Goal: Task Accomplishment & Management: Use online tool/utility

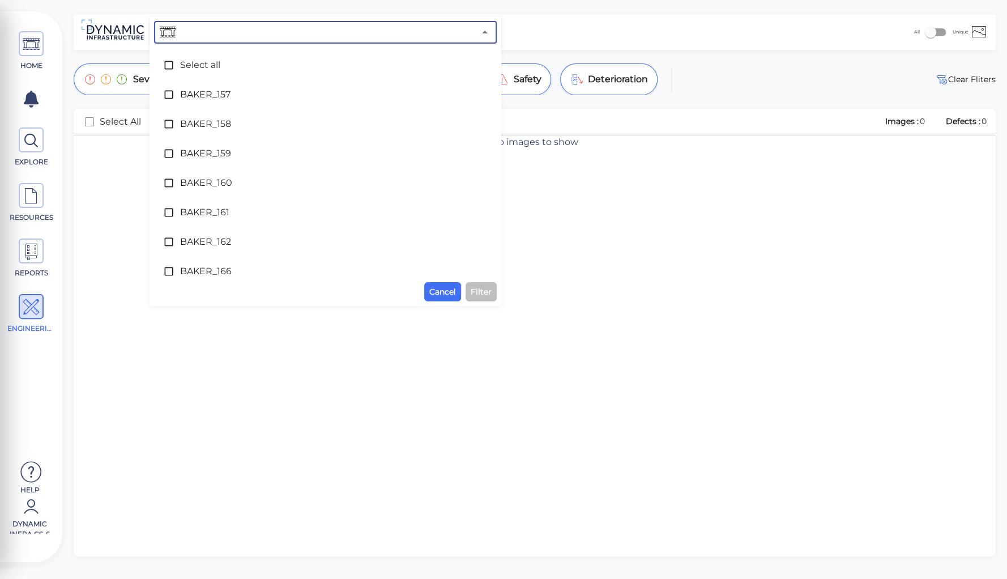
click at [186, 29] on input "text" at bounding box center [326, 32] width 297 height 16
type input "72"
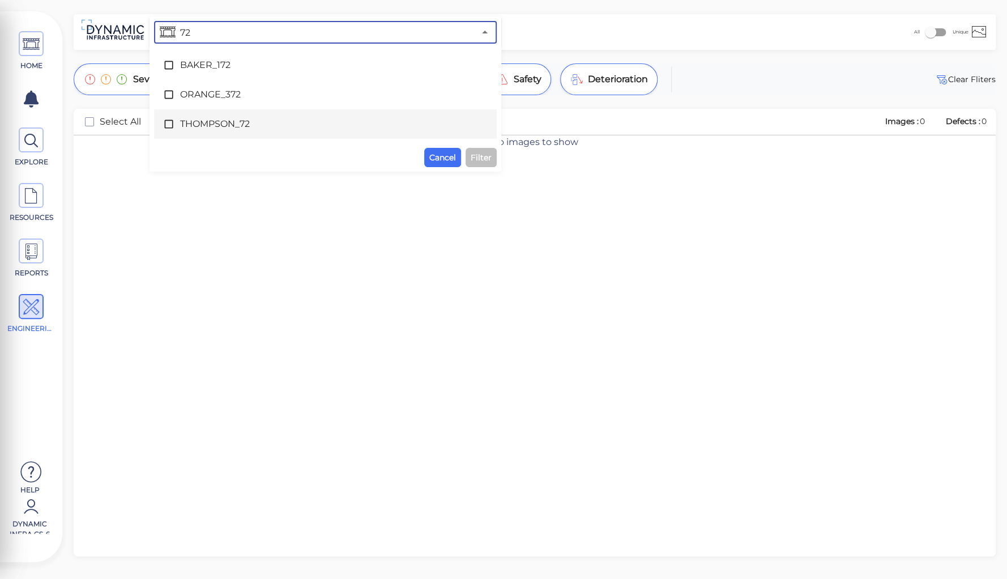
click at [213, 121] on span "THOMPSON_72" at bounding box center [325, 124] width 290 height 14
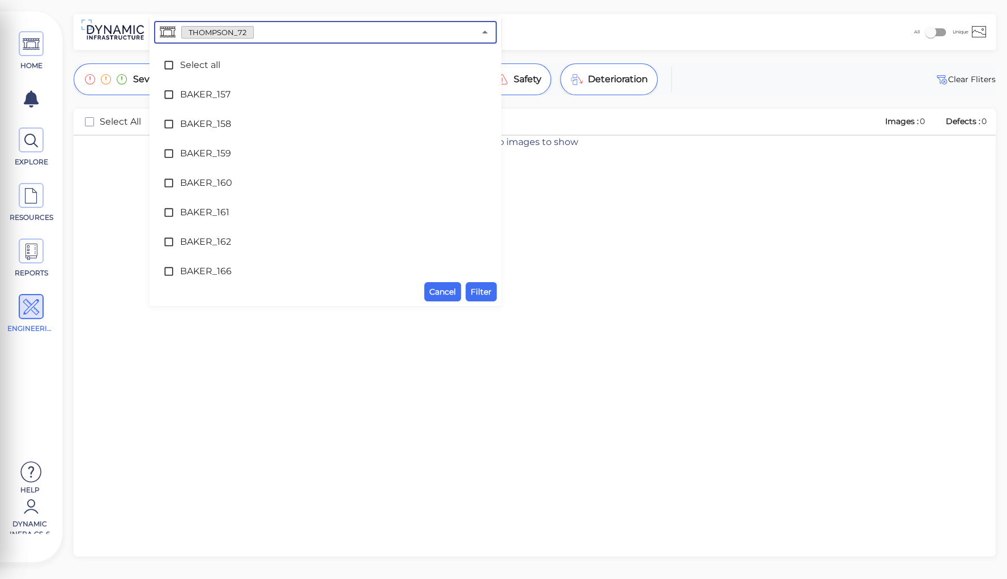
scroll to position [5780, 0]
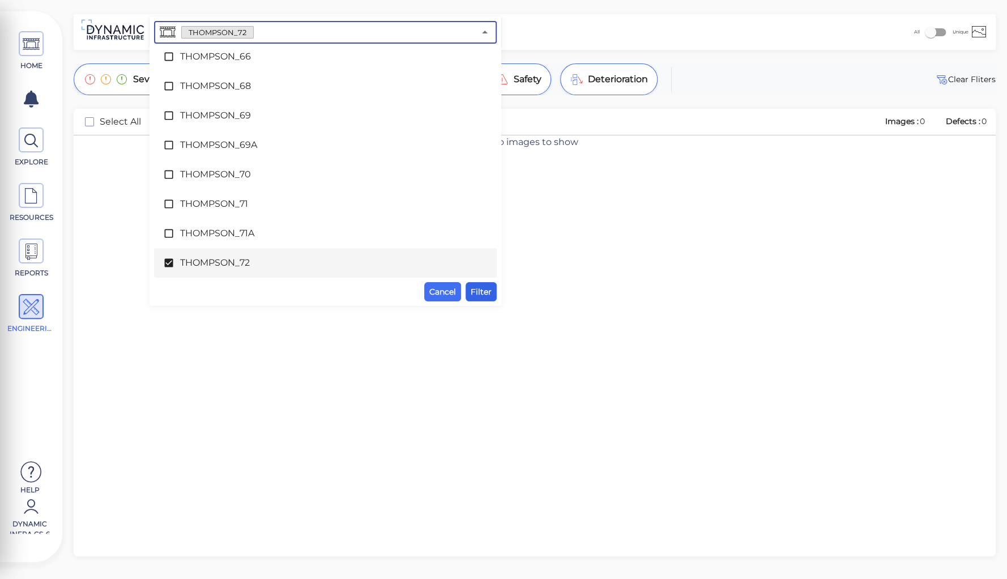
click at [478, 286] on span "Filter" at bounding box center [481, 292] width 21 height 14
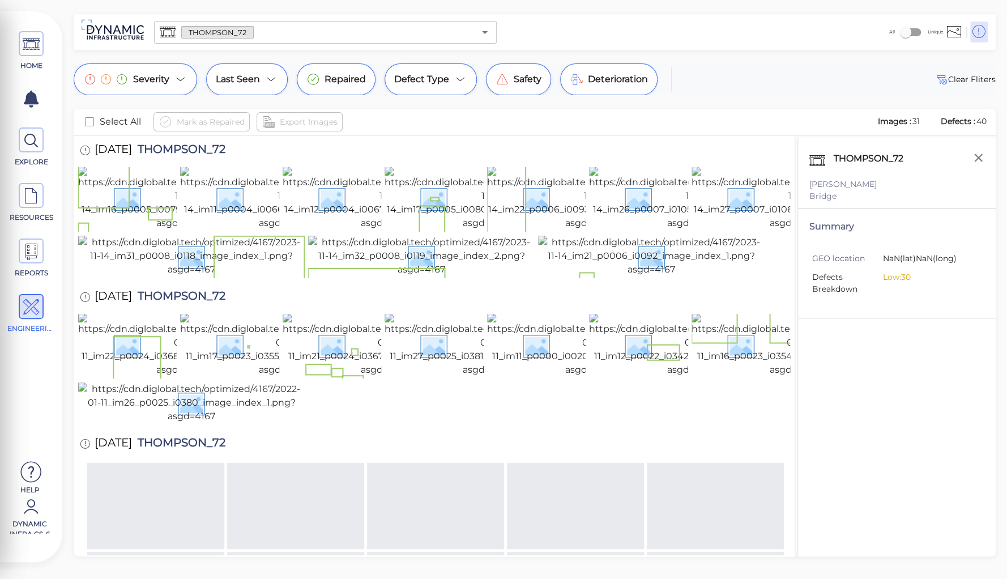
click at [185, 152] on span "THOMPSON_72" at bounding box center [178, 150] width 93 height 15
copy span "THOMPSON_72"
click at [62, 170] on div "Severity Last Seen Repaired Defect Type Safety Deterioration Clear Fliters Sele…" at bounding box center [534, 309] width 945 height 493
click at [884, 336] on div "THOMPSON_72 [PERSON_NAME][GEOGRAPHIC_DATA] Summary GEO location NaN (lat) NaN (…" at bounding box center [896, 361] width 198 height 447
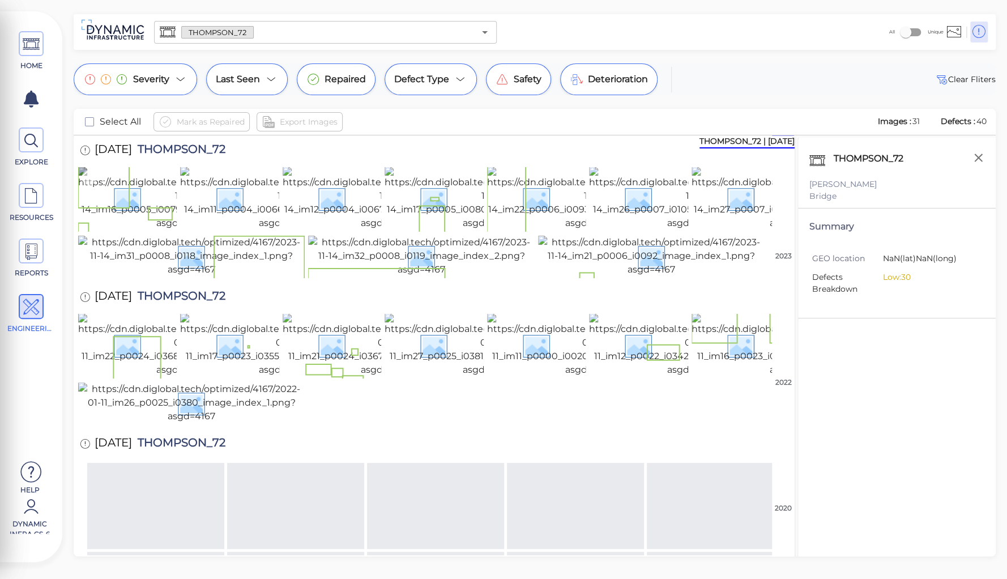
click at [116, 216] on img at bounding box center [180, 197] width 204 height 63
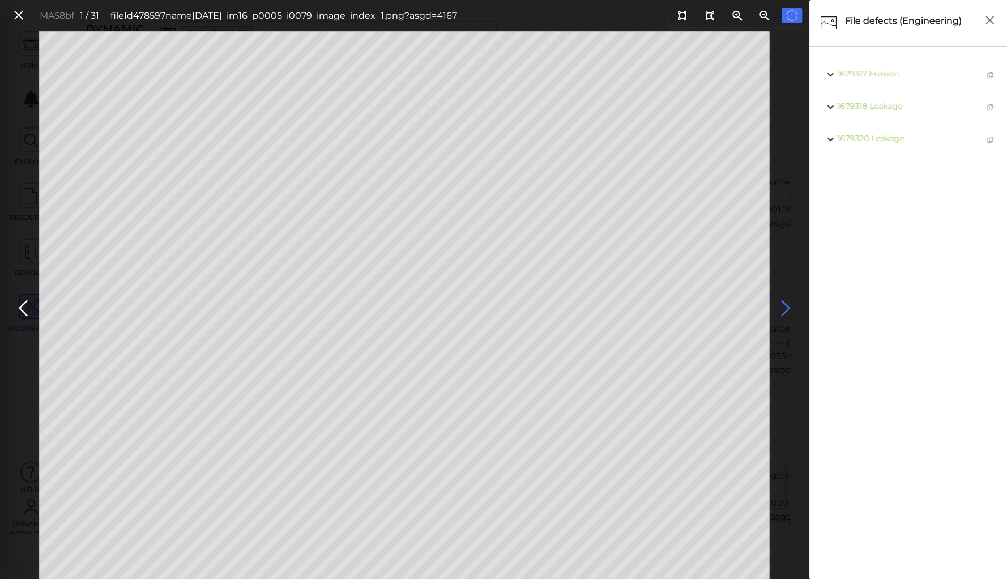
click at [784, 305] on icon at bounding box center [785, 308] width 18 height 22
click at [786, 306] on icon at bounding box center [785, 308] width 18 height 22
click at [784, 302] on icon at bounding box center [785, 308] width 18 height 22
click at [782, 301] on icon at bounding box center [785, 308] width 18 height 22
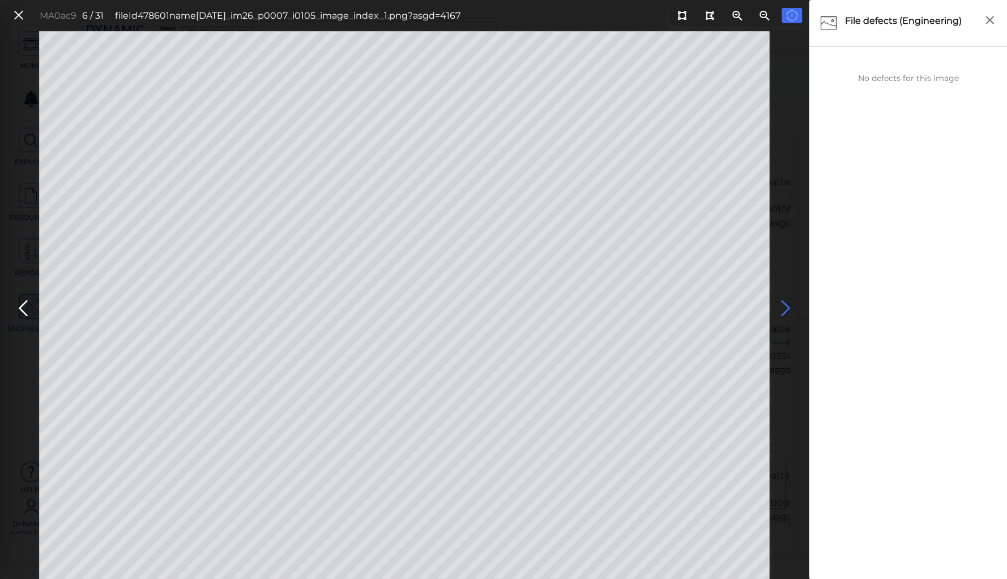
click at [782, 301] on icon at bounding box center [785, 308] width 18 height 22
click at [781, 304] on icon at bounding box center [785, 308] width 18 height 22
drag, startPoint x: 682, startPoint y: 17, endPoint x: 657, endPoint y: 28, distance: 27.7
click at [682, 17] on icon at bounding box center [681, 15] width 9 height 8
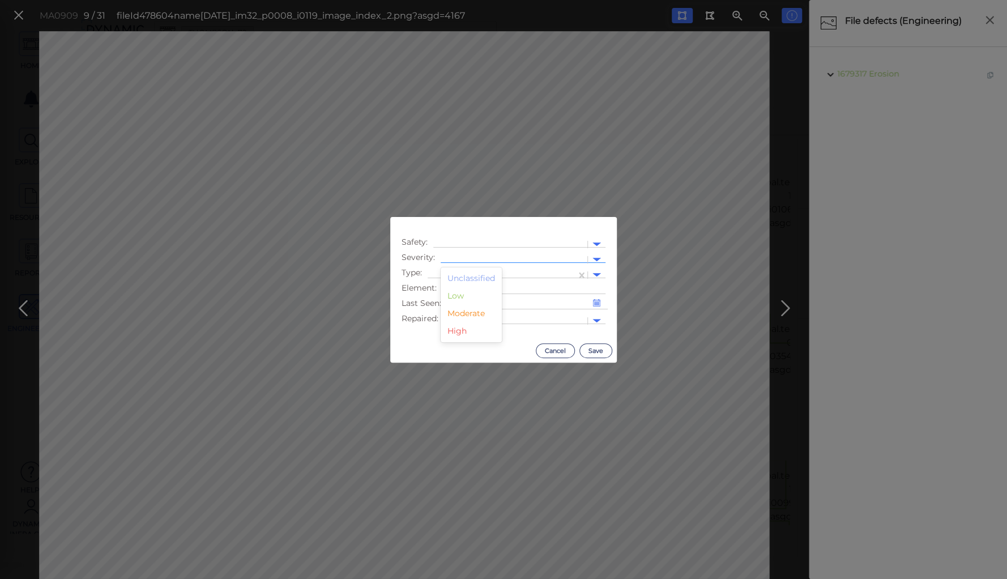
click at [496, 253] on div at bounding box center [514, 259] width 147 height 16
click at [471, 312] on div "Moderate" at bounding box center [471, 314] width 61 height 18
click at [473, 270] on div at bounding box center [501, 275] width 137 height 12
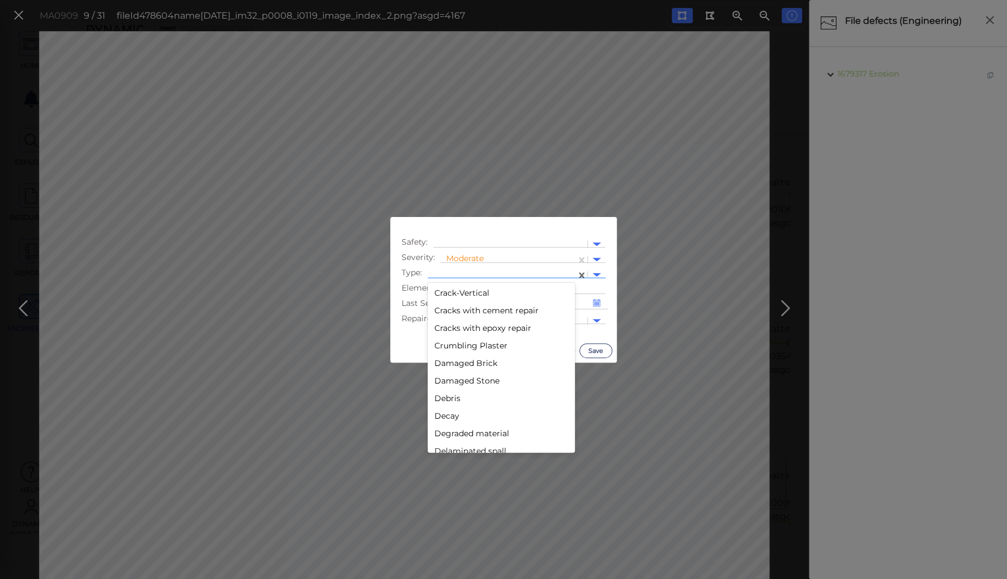
scroll to position [408, 0]
click at [446, 407] on div "Decay" at bounding box center [501, 407] width 147 height 18
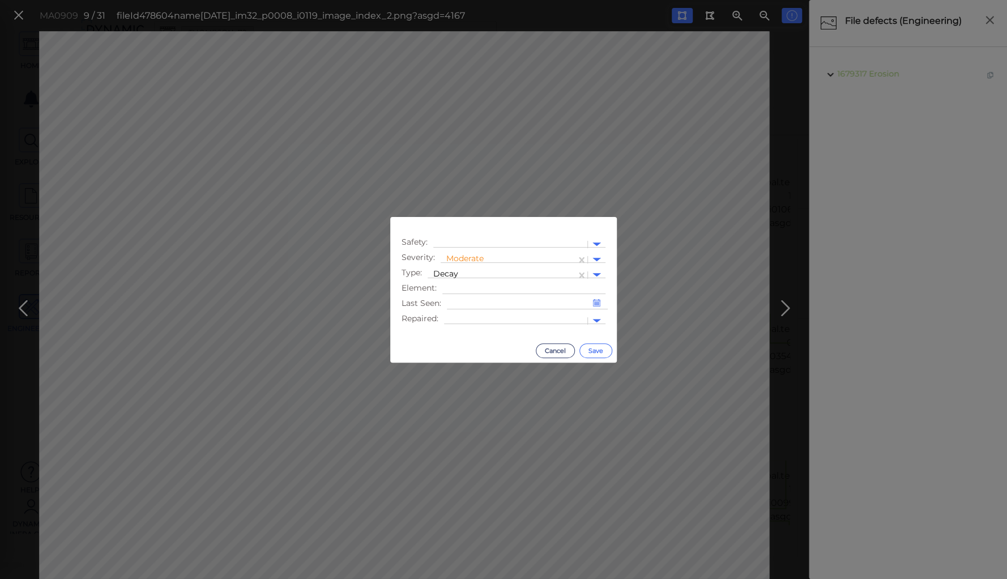
click at [607, 351] on button "Save" at bounding box center [595, 350] width 33 height 15
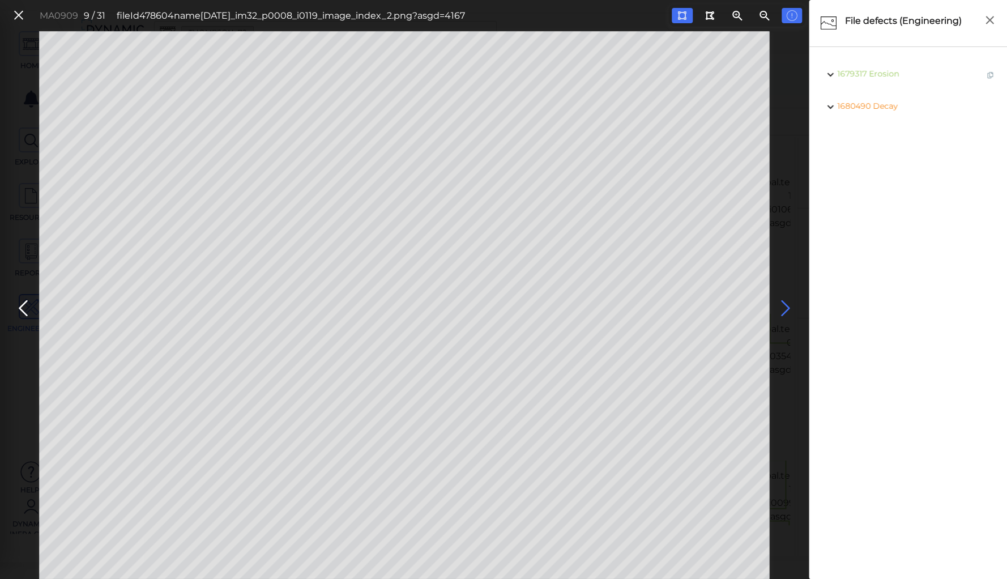
click at [786, 306] on icon at bounding box center [785, 308] width 18 height 22
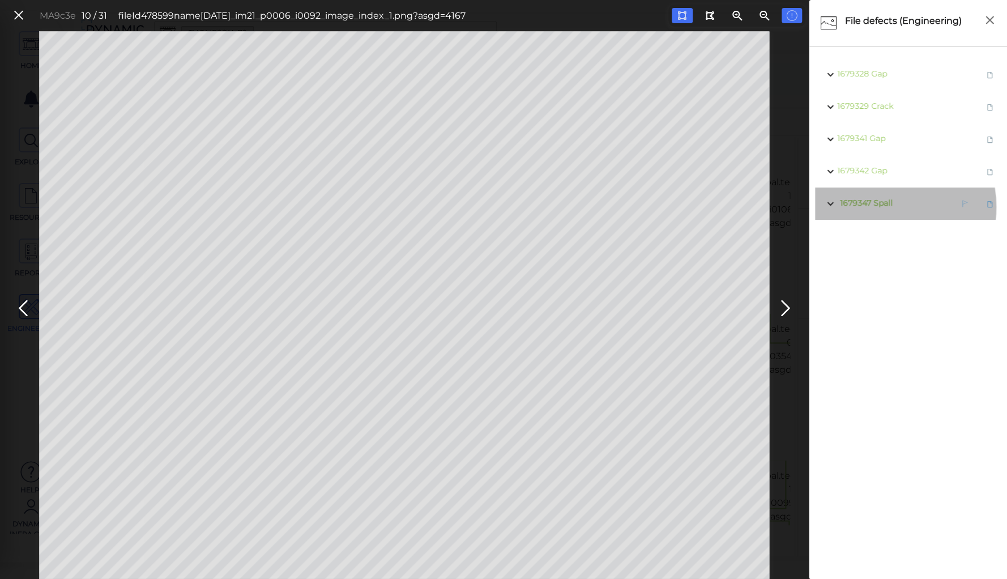
click at [881, 207] on span "Spall" at bounding box center [882, 203] width 19 height 10
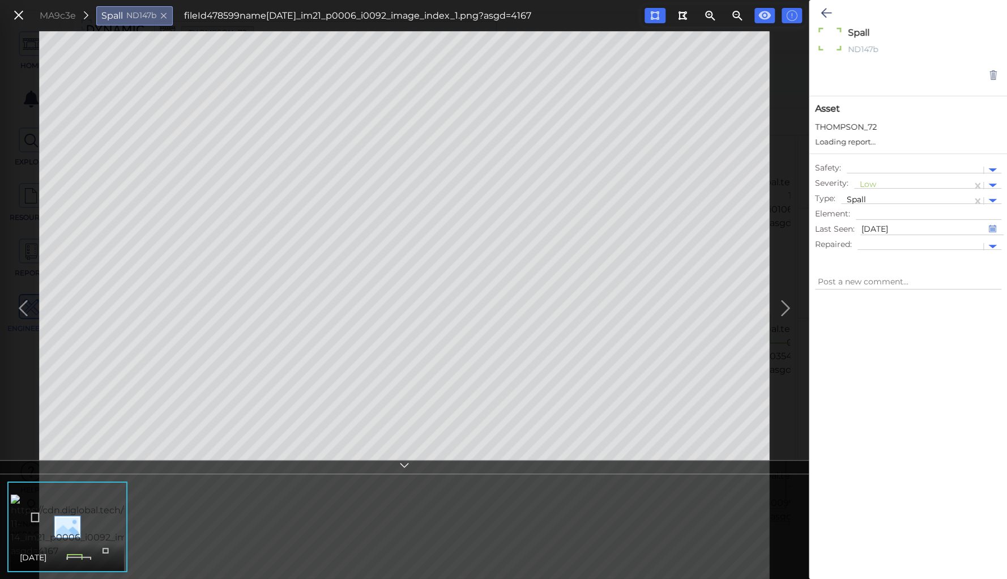
type textarea "x"
click at [866, 170] on div at bounding box center [913, 175] width 106 height 12
click at [870, 241] on div "High" at bounding box center [884, 246] width 61 height 18
type textarea "x"
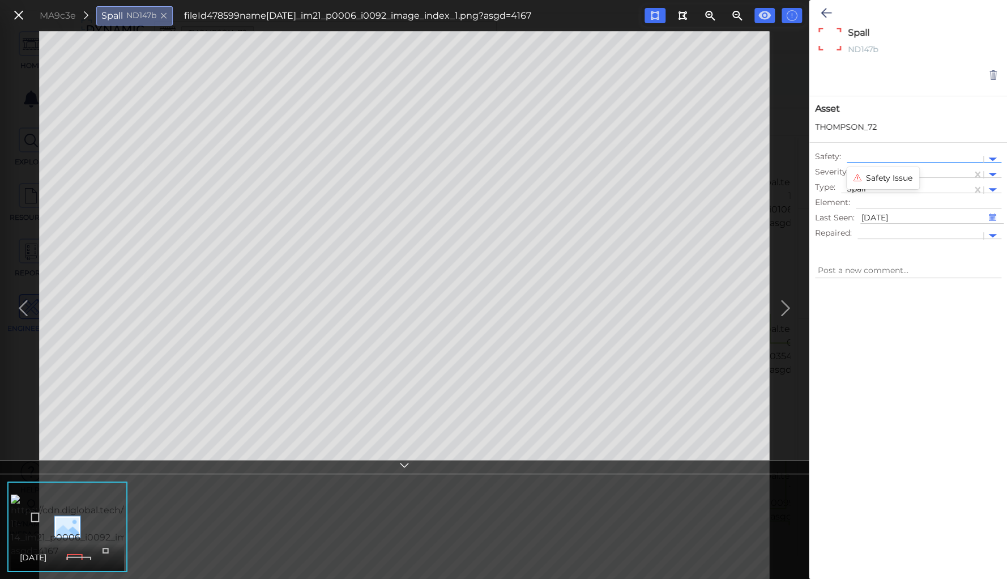
click at [870, 154] on div at bounding box center [914, 159] width 125 height 12
click at [875, 179] on div "Safety Issue" at bounding box center [883, 178] width 72 height 18
type textarea "x"
click at [821, 10] on icon at bounding box center [826, 13] width 11 height 14
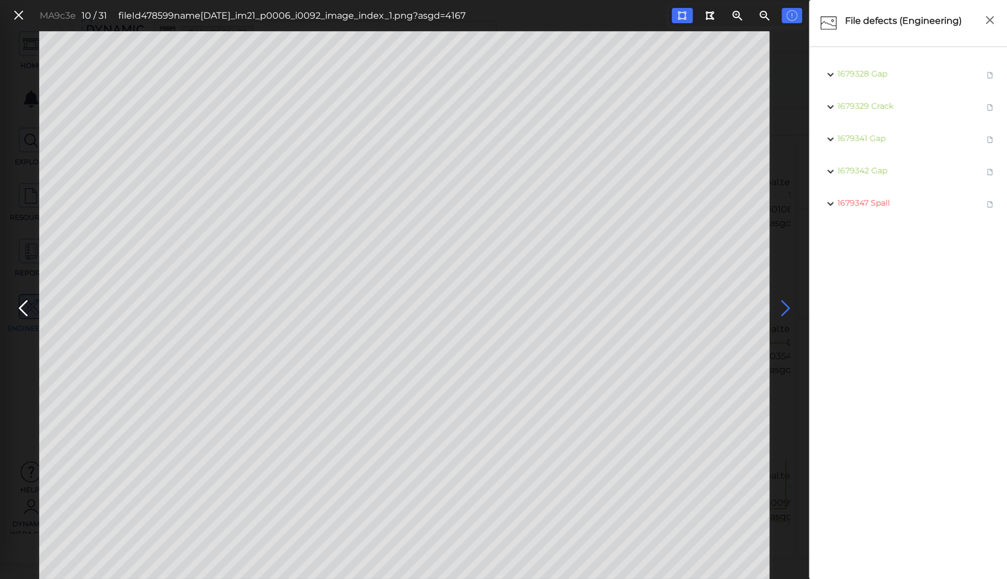
click at [780, 301] on icon at bounding box center [785, 308] width 18 height 22
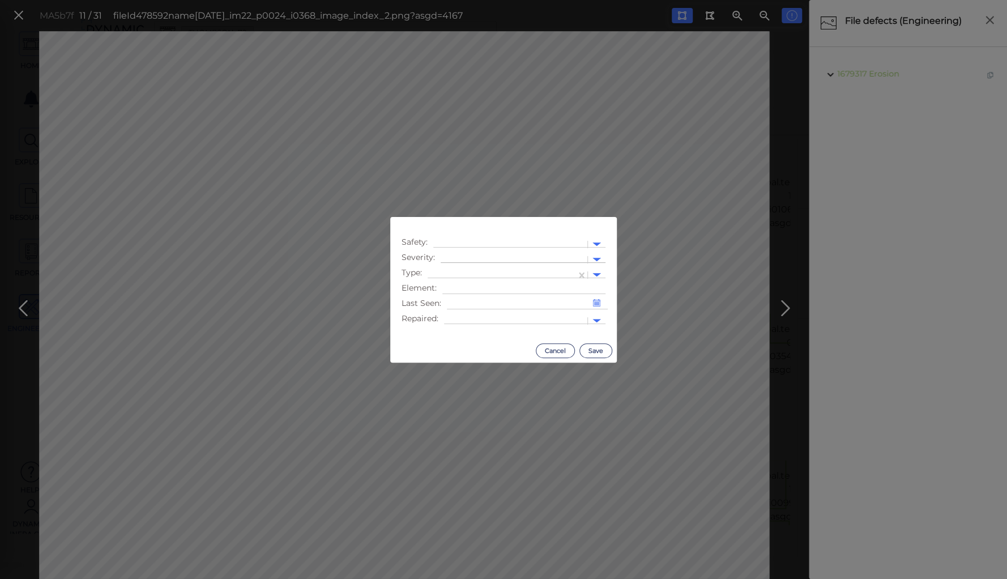
click at [493, 251] on div at bounding box center [514, 259] width 147 height 16
click at [479, 315] on div "Moderate" at bounding box center [471, 314] width 61 height 18
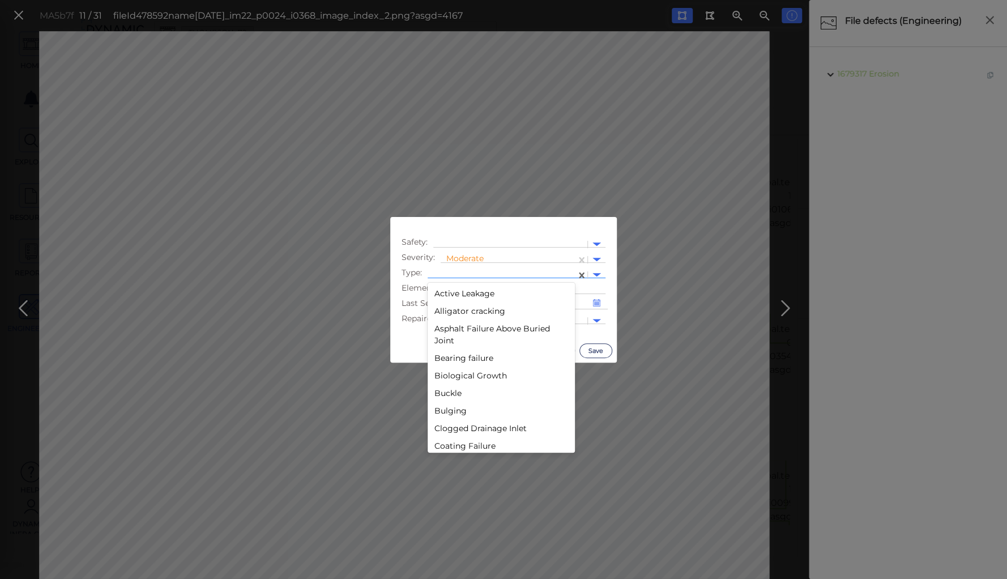
click at [485, 272] on div at bounding box center [501, 275] width 137 height 12
click at [463, 285] on div "Deterioration" at bounding box center [501, 286] width 147 height 18
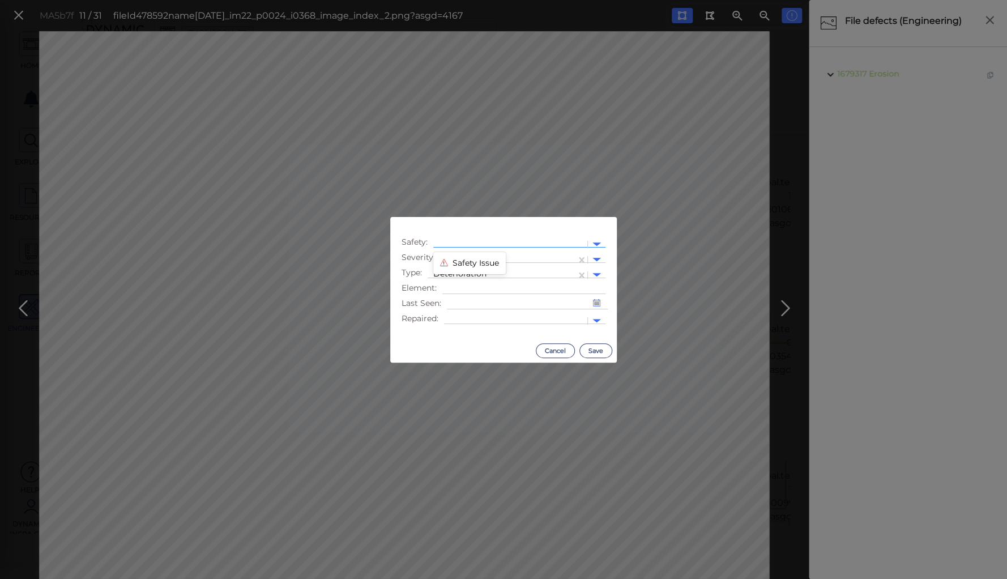
click at [498, 240] on div at bounding box center [510, 244] width 143 height 12
click at [492, 260] on div "Safety Issue" at bounding box center [469, 263] width 72 height 18
click at [591, 348] on button "Save" at bounding box center [595, 350] width 33 height 15
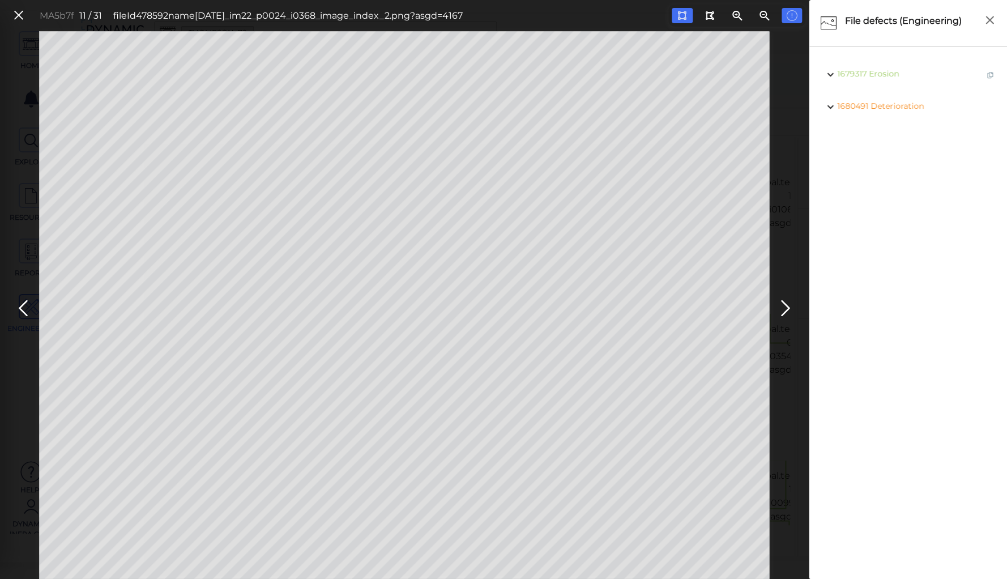
click at [788, 309] on icon at bounding box center [785, 308] width 18 height 22
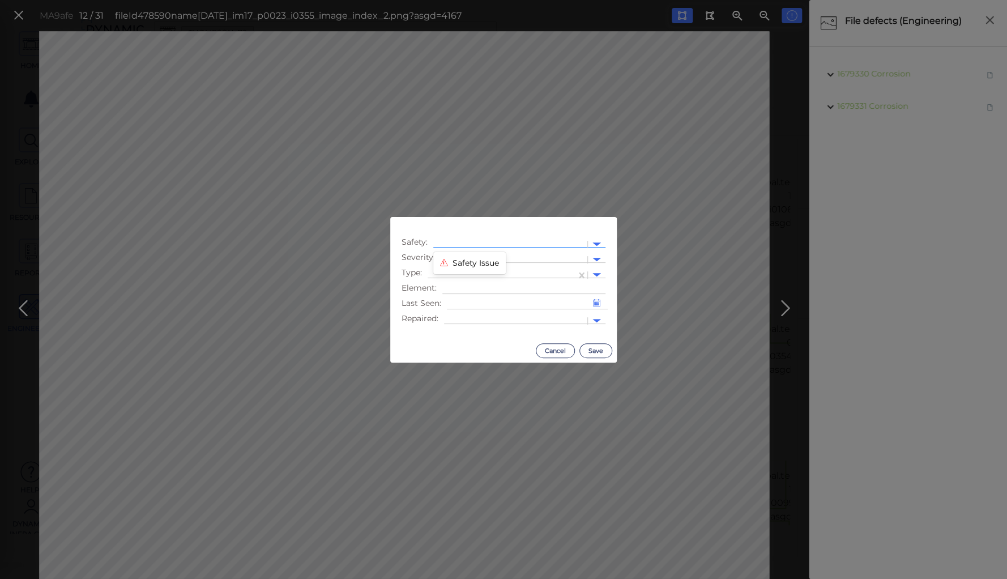
click at [478, 243] on div at bounding box center [510, 244] width 143 height 12
click at [475, 262] on div "Safety Issue" at bounding box center [469, 263] width 72 height 18
click at [480, 254] on div at bounding box center [513, 260] width 135 height 12
click at [469, 316] on div "Moderate" at bounding box center [471, 314] width 61 height 18
click at [482, 272] on div at bounding box center [501, 275] width 137 height 12
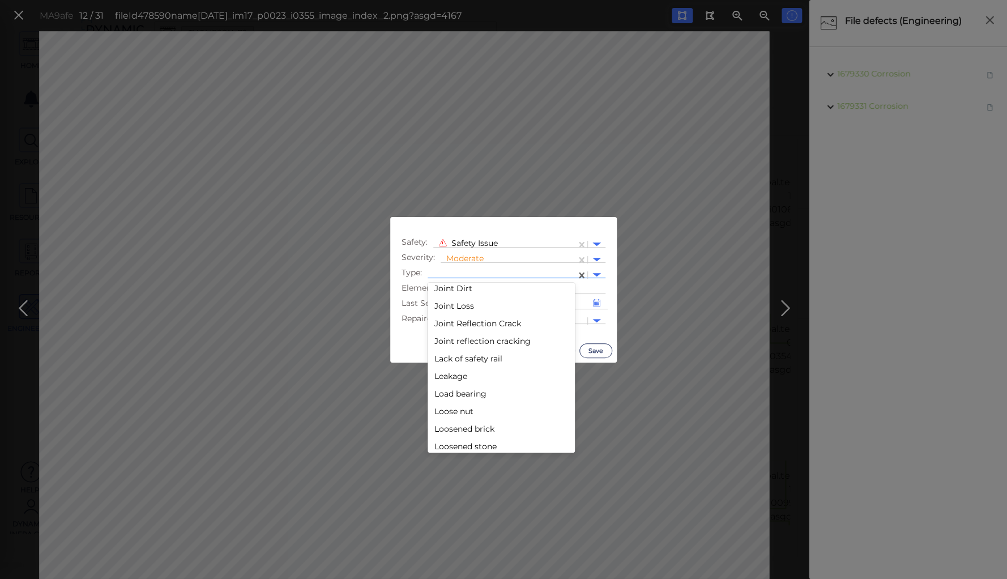
scroll to position [1133, 0]
click at [482, 333] on div "Lack of safety rail" at bounding box center [501, 332] width 147 height 18
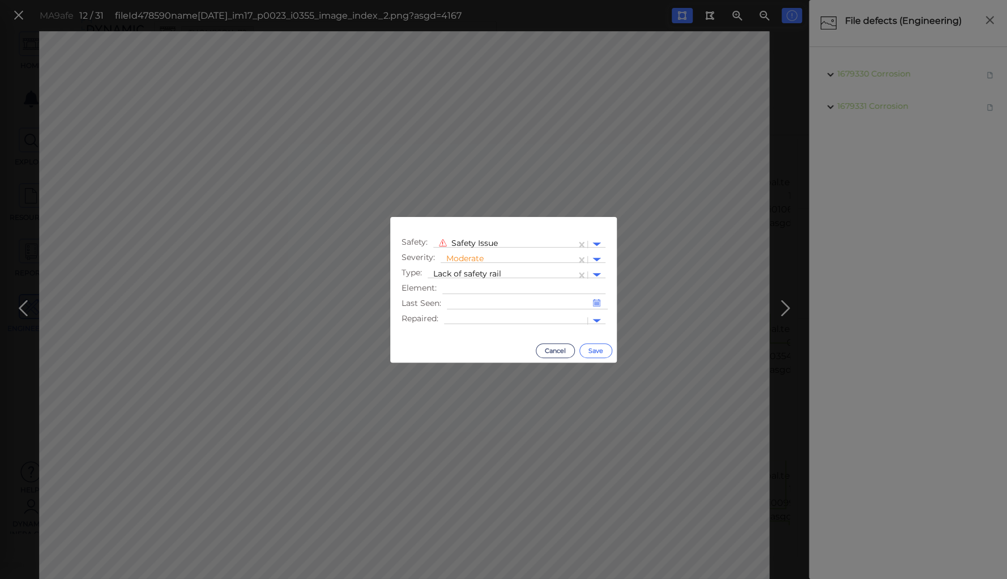
click at [591, 349] on button "Save" at bounding box center [595, 350] width 33 height 15
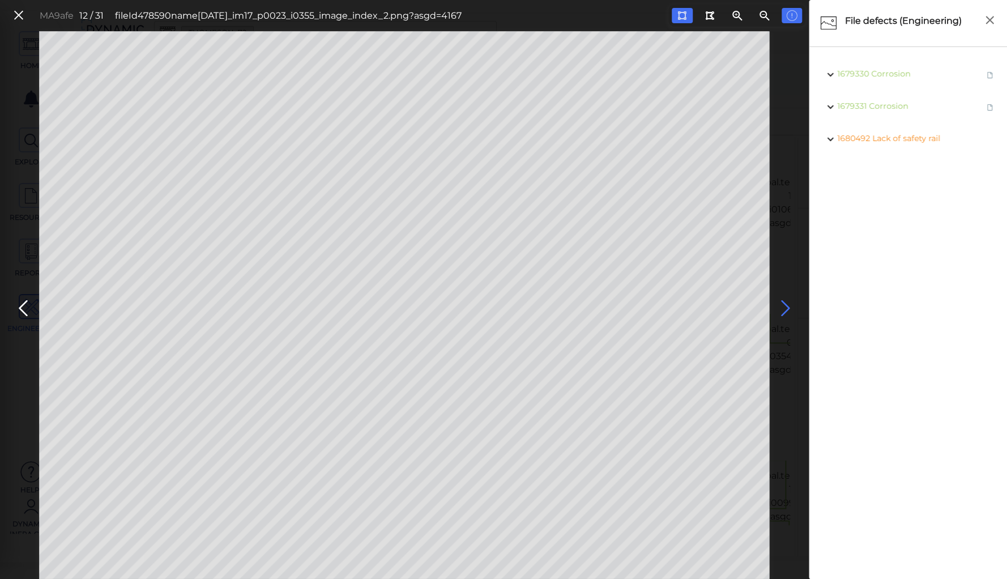
click at [783, 308] on icon at bounding box center [785, 308] width 18 height 22
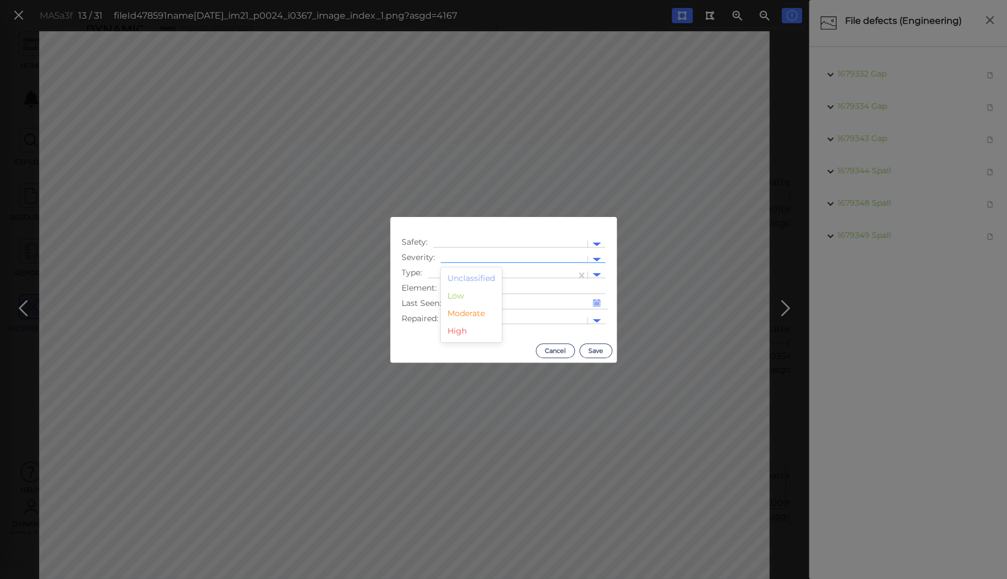
click at [468, 255] on div at bounding box center [513, 260] width 135 height 12
drag, startPoint x: 469, startPoint y: 310, endPoint x: 471, endPoint y: 304, distance: 7.0
click at [470, 311] on div "Moderate" at bounding box center [471, 314] width 61 height 18
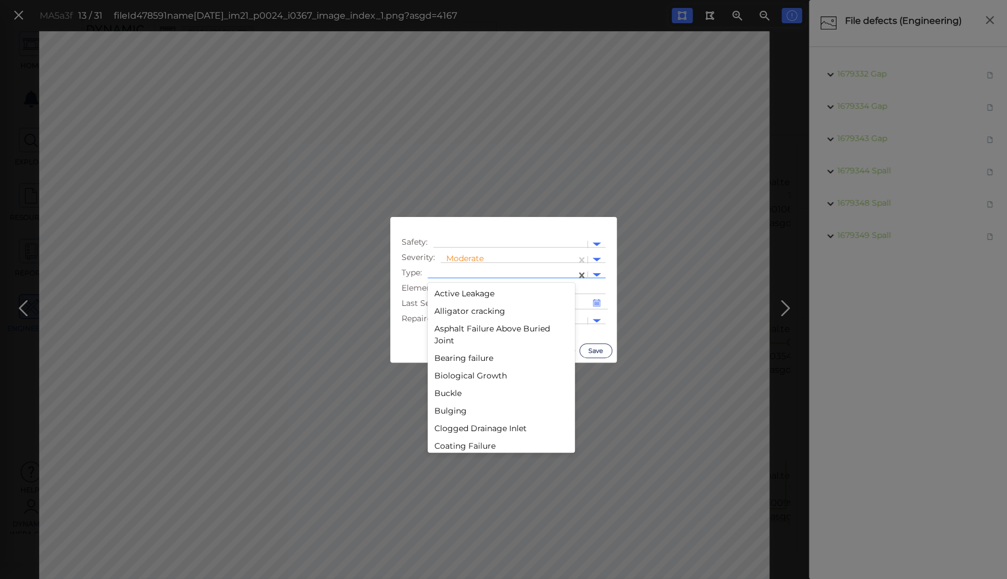
click at [476, 273] on div at bounding box center [501, 275] width 137 height 12
click at [444, 366] on div "Gap" at bounding box center [501, 365] width 147 height 18
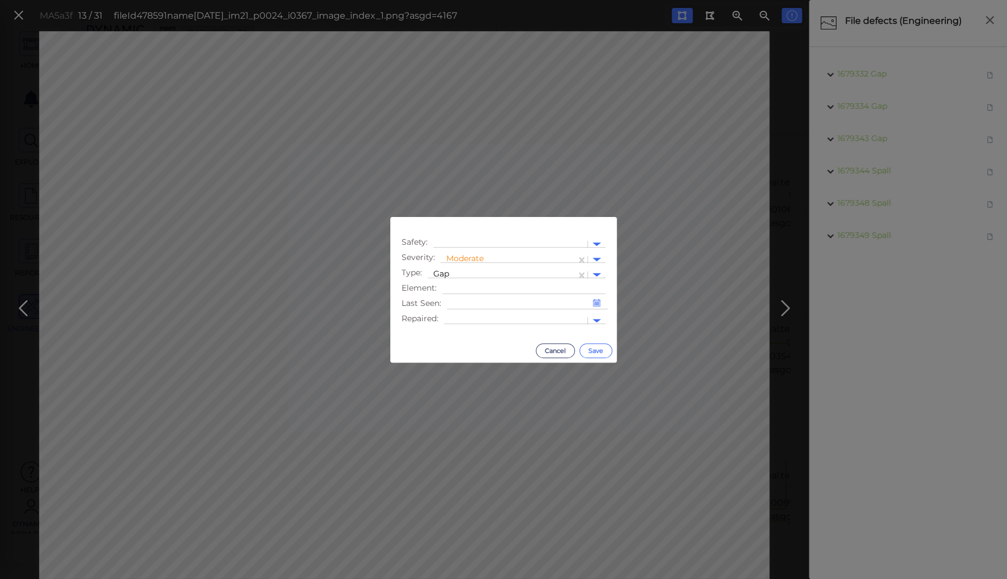
click at [595, 349] on button "Save" at bounding box center [595, 350] width 33 height 15
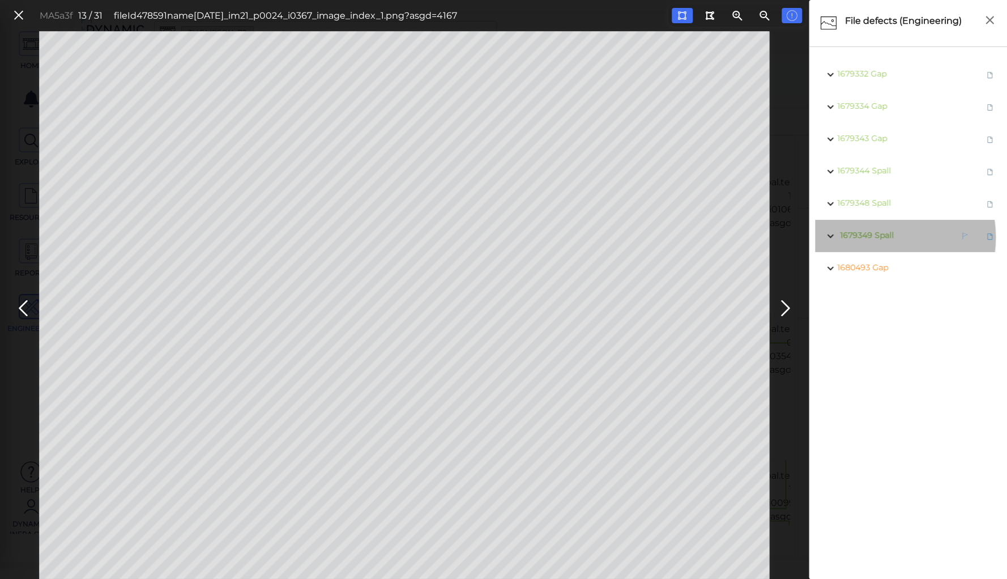
click at [872, 237] on span "1679349 Spall" at bounding box center [865, 236] width 57 height 14
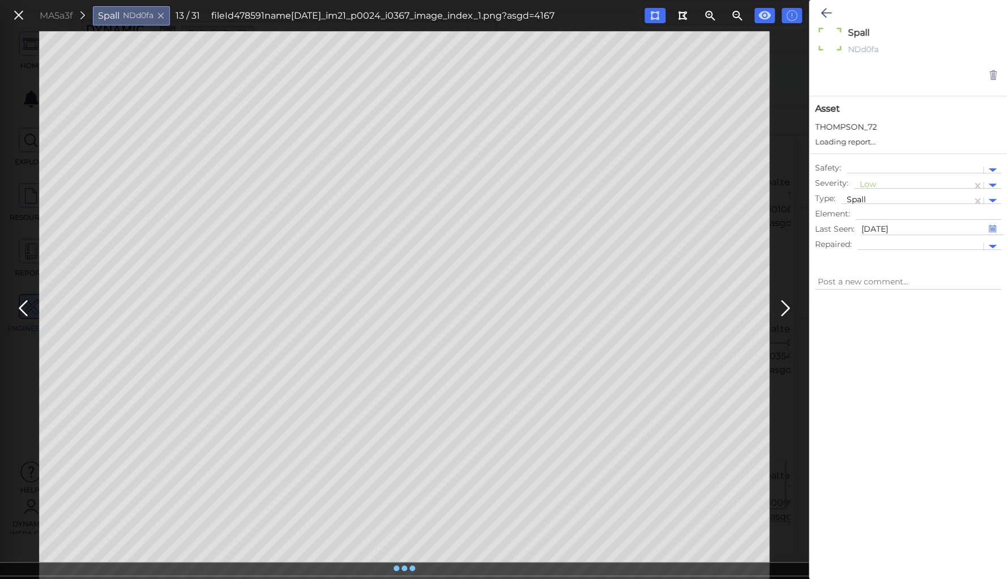
type textarea "x"
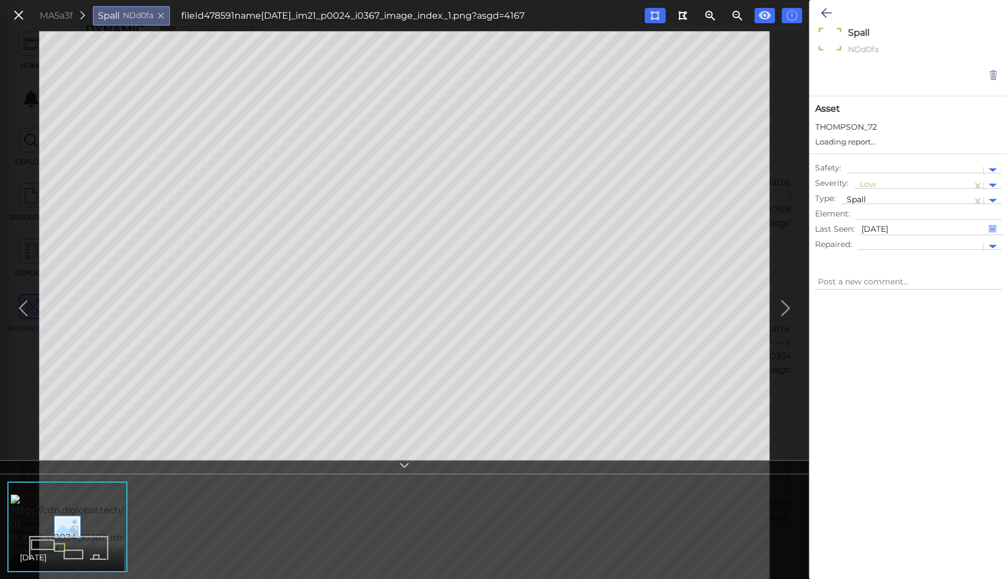
type textarea "x"
click at [865, 168] on div "Low" at bounding box center [913, 175] width 106 height 14
click at [870, 245] on div "High" at bounding box center [884, 246] width 61 height 18
click at [874, 159] on div at bounding box center [914, 159] width 125 height 12
type textarea "x"
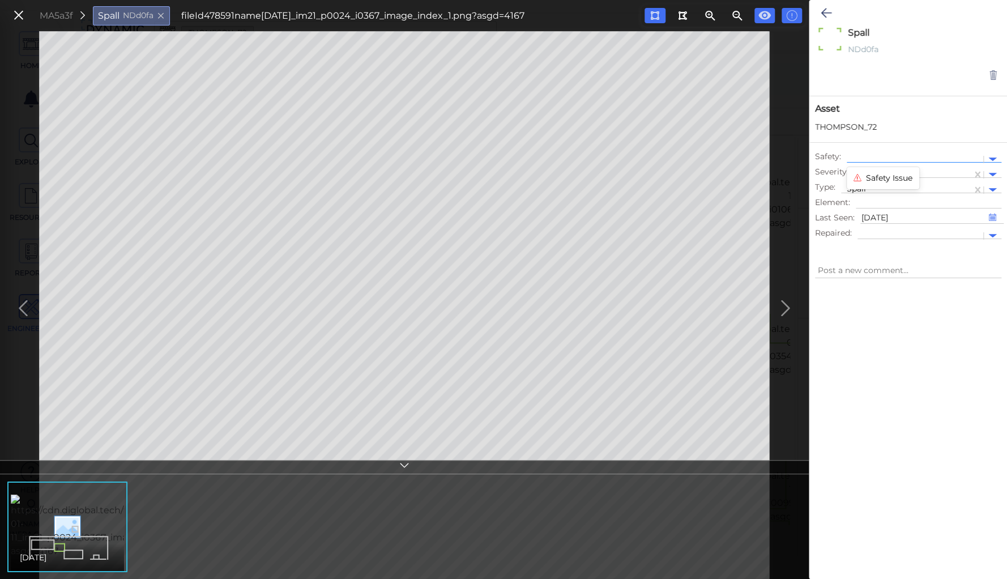
type textarea "x"
click at [874, 174] on div "Safety Issue" at bounding box center [883, 178] width 72 height 18
type textarea "x"
click at [827, 10] on icon at bounding box center [826, 13] width 11 height 14
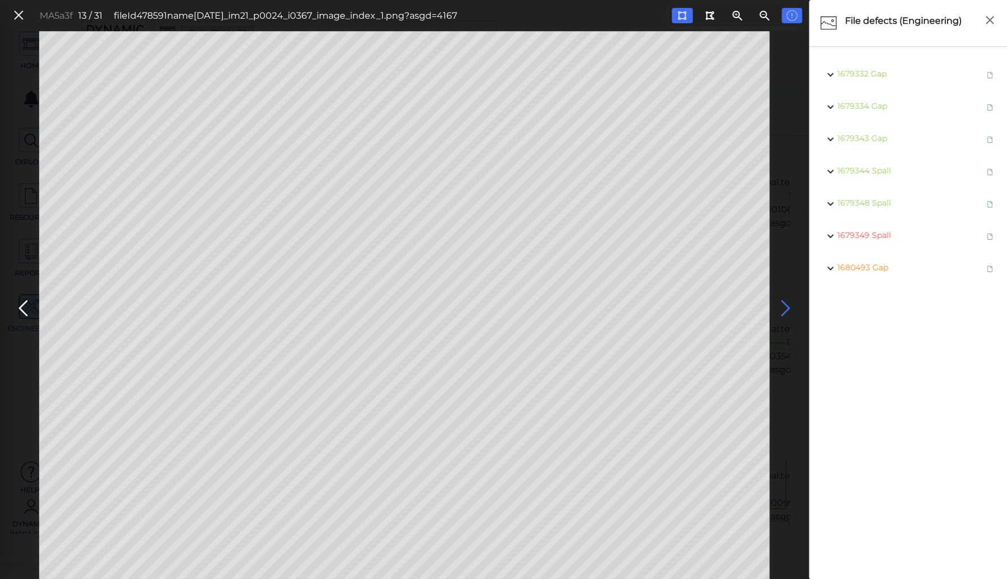
click at [786, 305] on icon at bounding box center [785, 308] width 18 height 22
click at [785, 304] on icon at bounding box center [785, 308] width 18 height 22
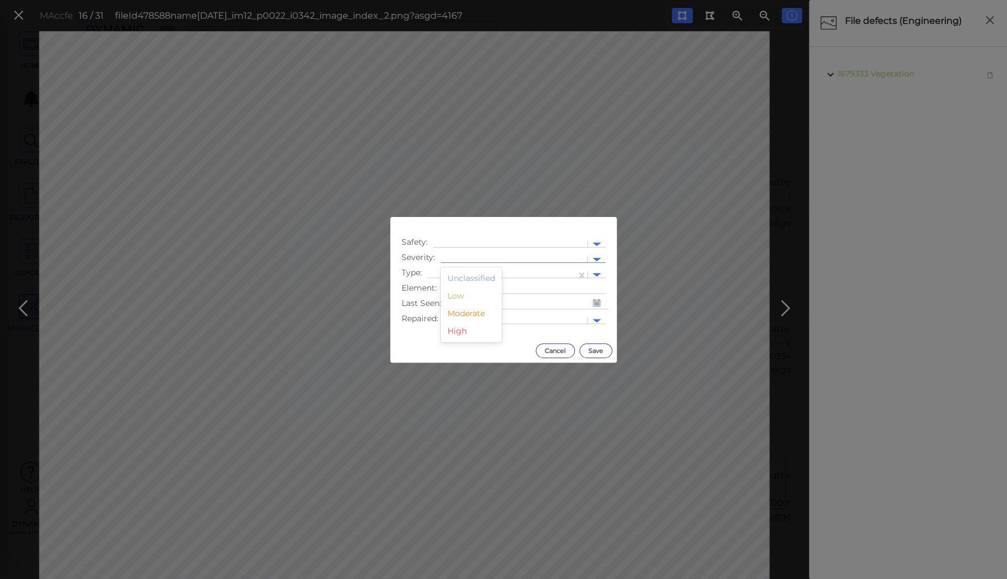
click at [489, 257] on div at bounding box center [513, 260] width 135 height 12
click at [470, 310] on div "Moderate" at bounding box center [471, 314] width 61 height 18
click at [473, 245] on div at bounding box center [510, 244] width 143 height 12
click at [470, 260] on div "Safety Issue" at bounding box center [469, 263] width 72 height 18
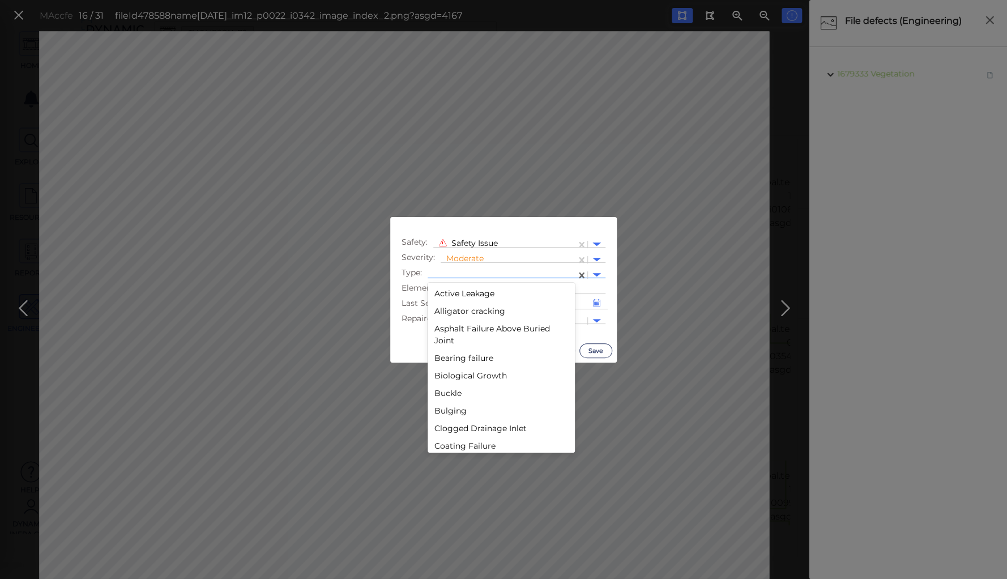
click at [468, 268] on div at bounding box center [502, 275] width 148 height 16
click at [464, 375] on div "Lack of safety rail" at bounding box center [501, 377] width 147 height 18
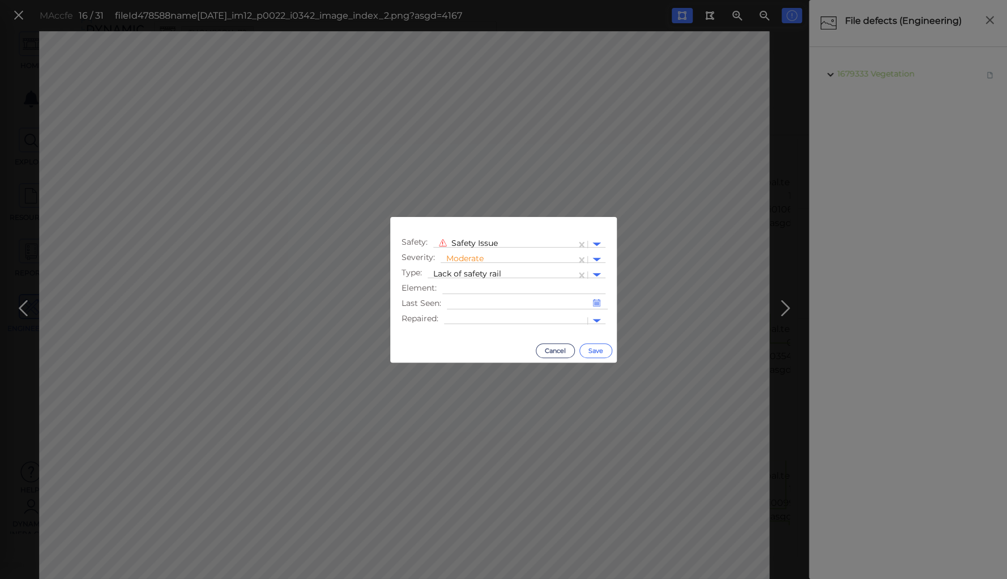
click at [597, 348] on button "Save" at bounding box center [595, 350] width 33 height 15
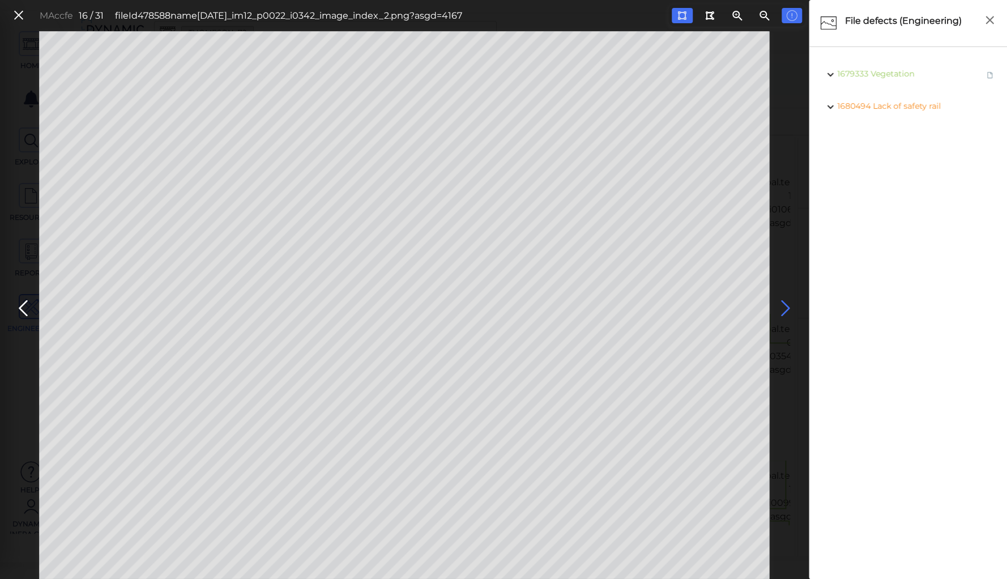
click at [782, 306] on icon at bounding box center [785, 308] width 18 height 22
click at [780, 309] on icon at bounding box center [785, 308] width 18 height 22
click at [20, 12] on icon at bounding box center [18, 15] width 12 height 15
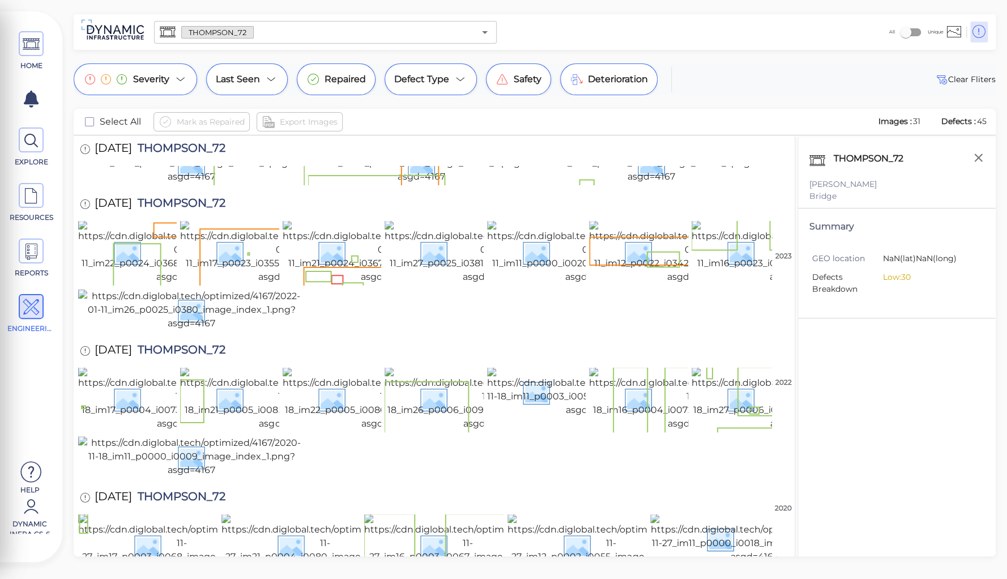
scroll to position [643, 0]
click at [722, 514] on img at bounding box center [753, 539] width 207 height 50
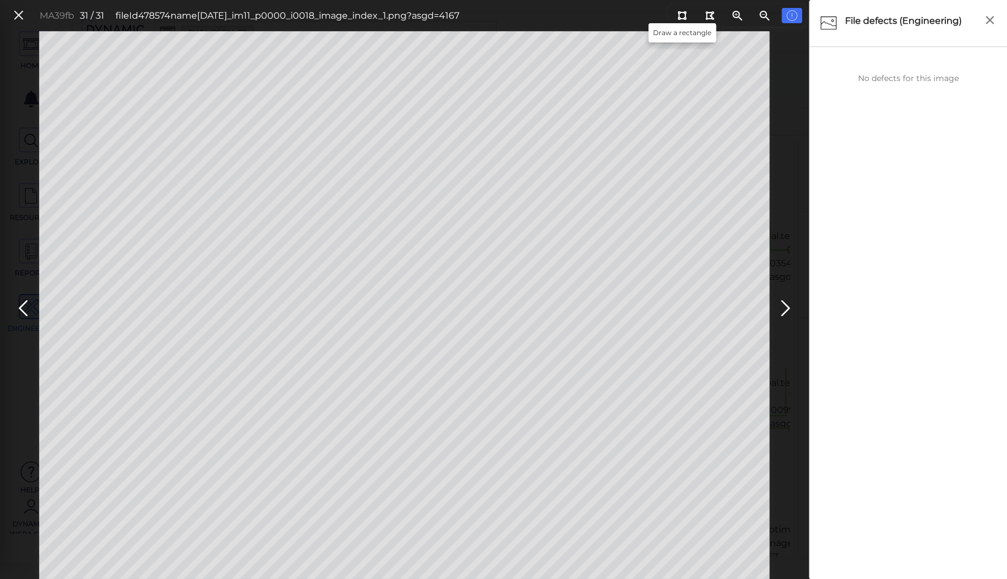
drag, startPoint x: 682, startPoint y: 17, endPoint x: 672, endPoint y: 27, distance: 14.8
click at [682, 19] on icon at bounding box center [681, 15] width 9 height 8
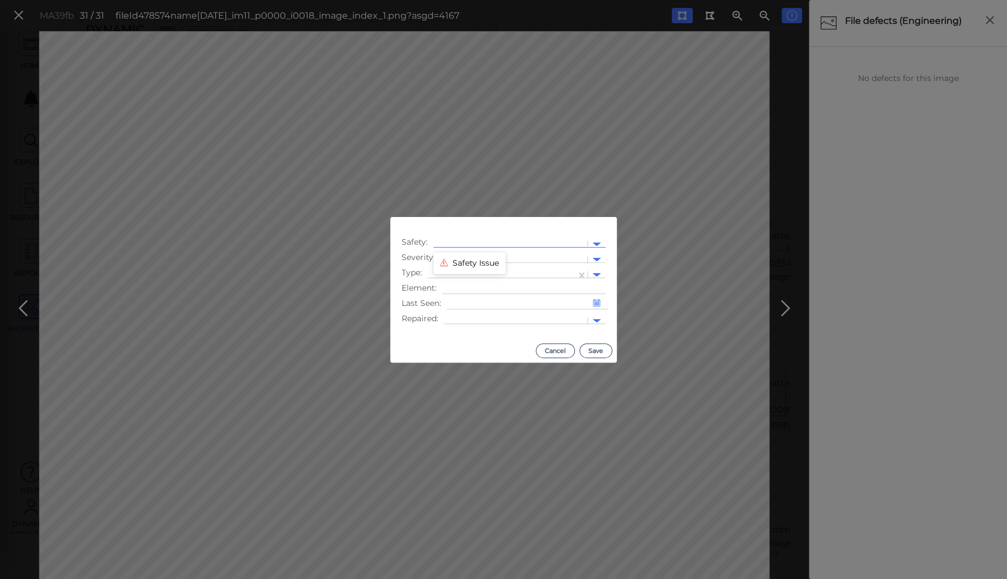
click at [481, 243] on div at bounding box center [510, 244] width 143 height 12
click at [484, 263] on div "Safety Issue" at bounding box center [469, 263] width 72 height 18
click at [484, 257] on div at bounding box center [513, 260] width 135 height 12
click at [468, 313] on div "Moderate" at bounding box center [471, 314] width 61 height 18
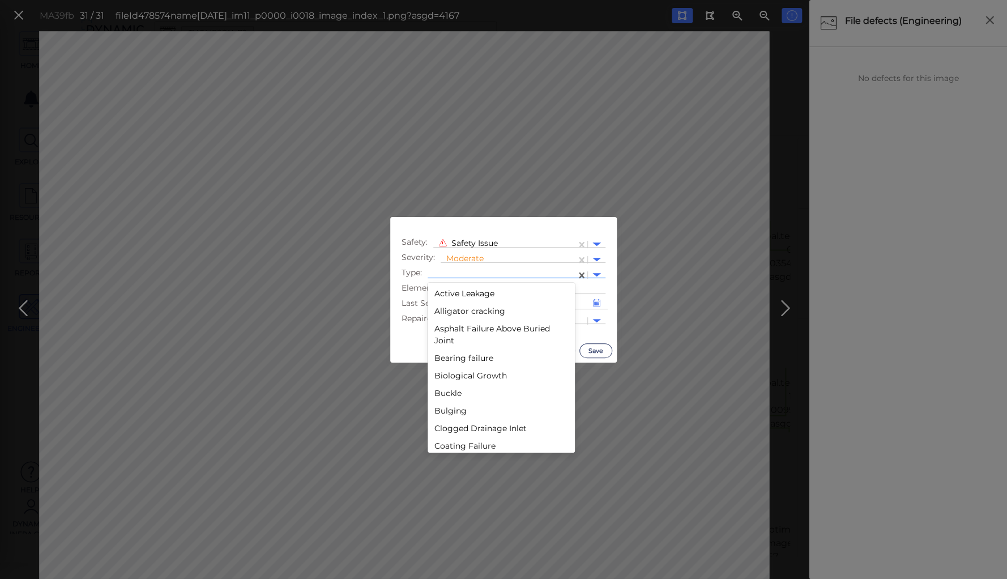
click at [462, 274] on div at bounding box center [501, 275] width 137 height 12
click at [464, 336] on div "Lack of safety rail" at bounding box center [501, 332] width 147 height 18
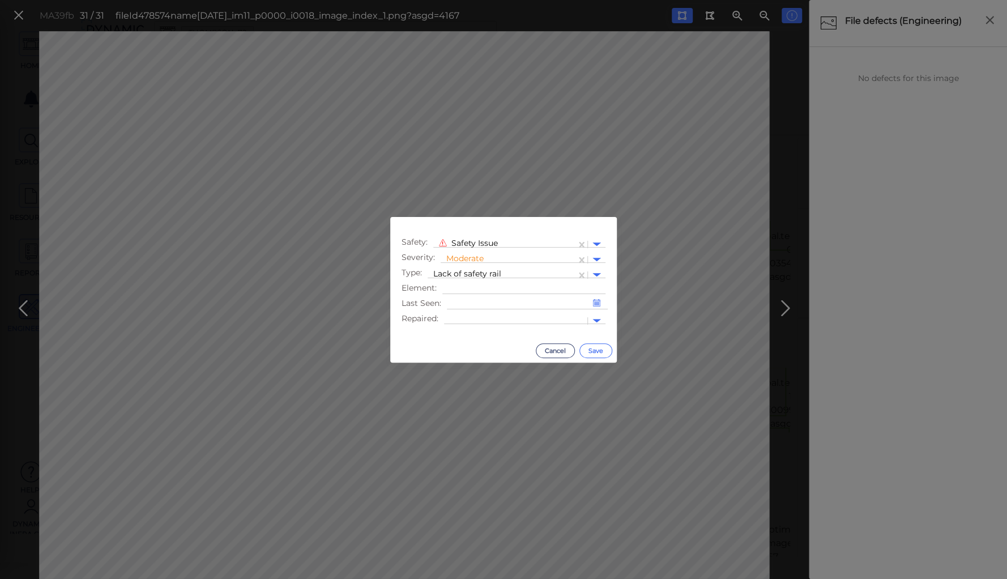
click at [587, 349] on button "Save" at bounding box center [595, 350] width 33 height 15
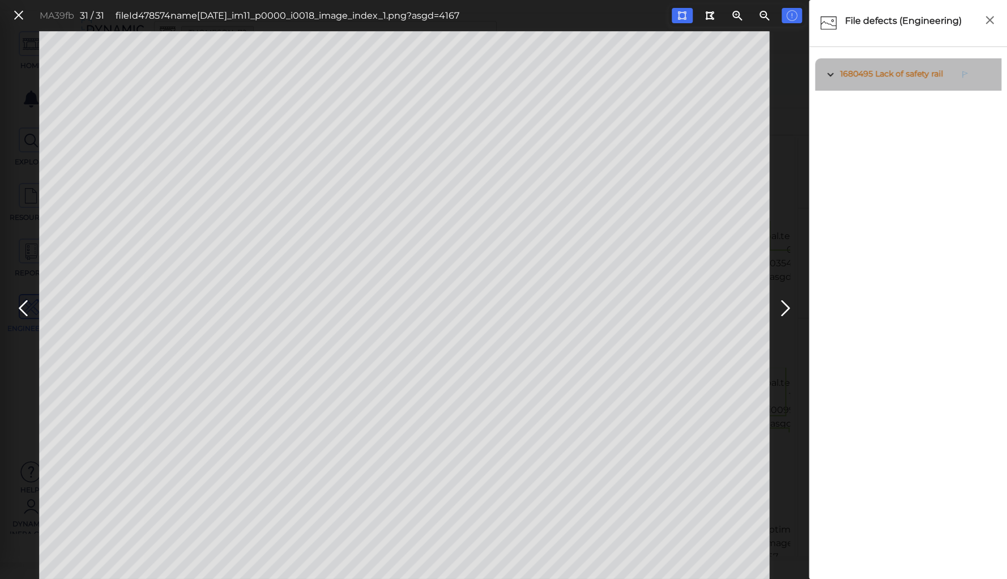
click at [907, 75] on span "Lack of safety rail" at bounding box center [909, 74] width 68 height 10
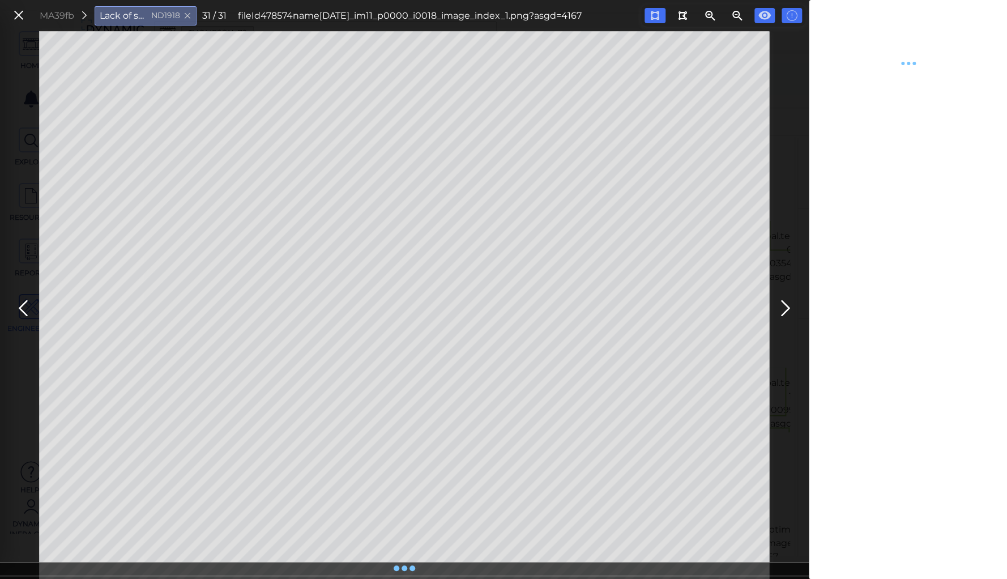
type textarea "x"
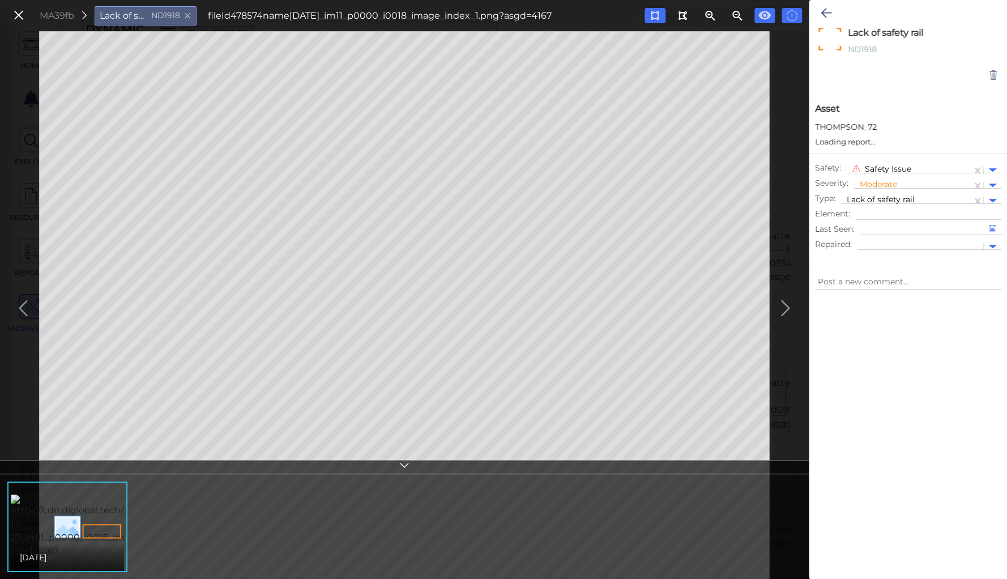
type textarea "x"
click at [824, 7] on icon at bounding box center [826, 13] width 11 height 14
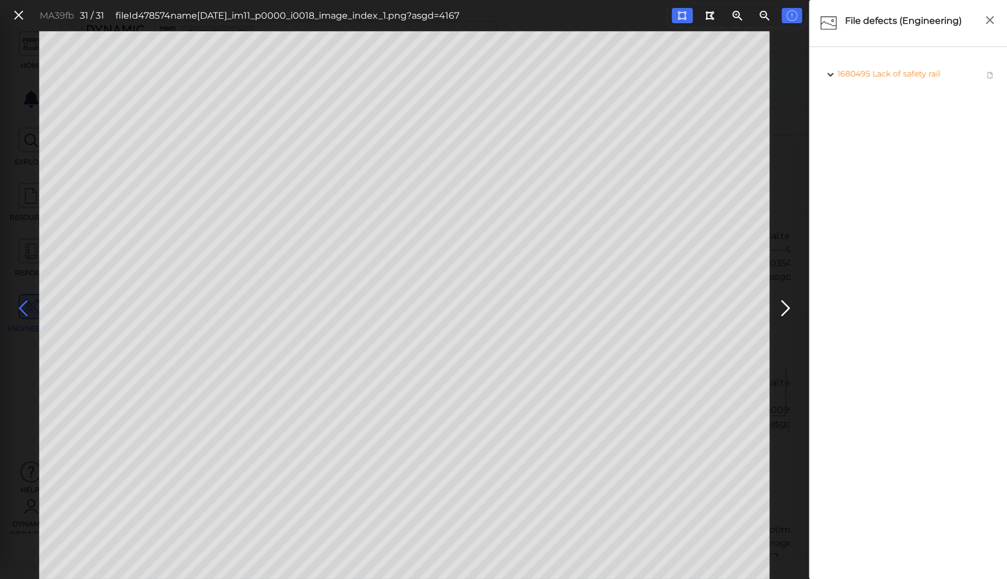
click at [24, 306] on icon at bounding box center [23, 308] width 18 height 22
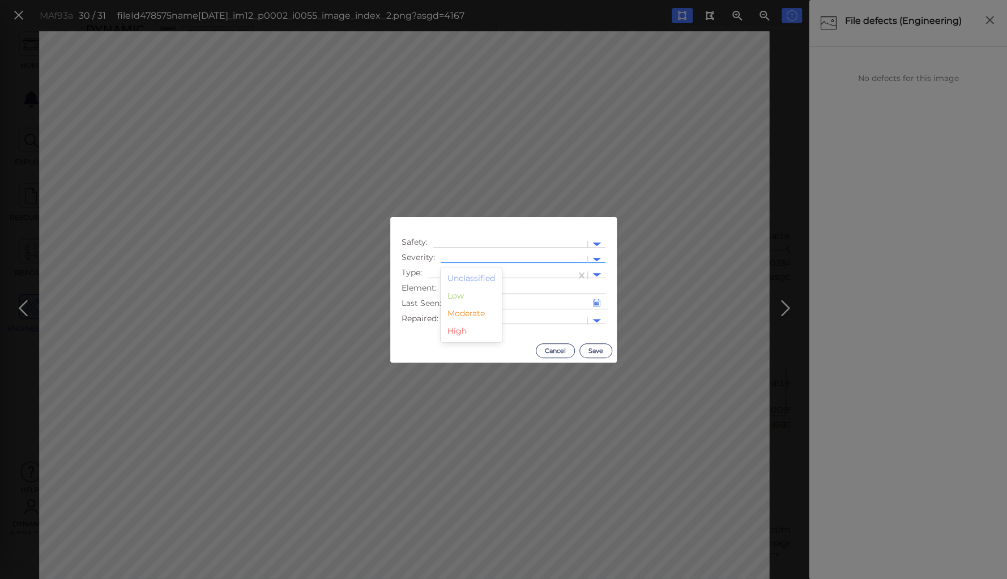
click at [460, 256] on div at bounding box center [513, 260] width 135 height 12
click at [472, 313] on div "Moderate" at bounding box center [471, 314] width 61 height 18
click at [477, 244] on div at bounding box center [510, 244] width 143 height 12
click at [476, 260] on div "Safety Issue" at bounding box center [469, 263] width 72 height 18
click at [473, 270] on div at bounding box center [501, 275] width 137 height 12
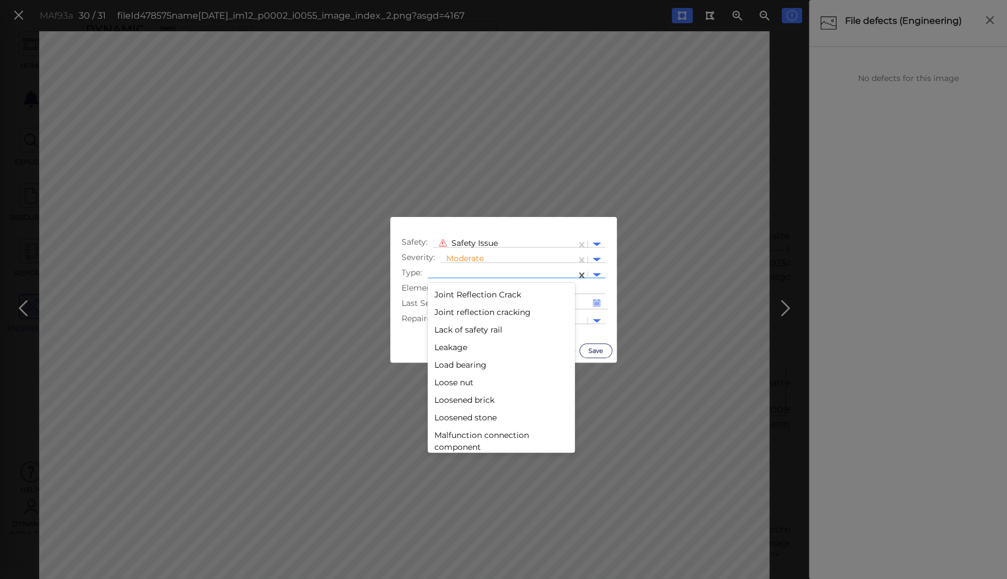
scroll to position [1133, 0]
click at [471, 334] on div "Lack of safety rail" at bounding box center [501, 332] width 147 height 18
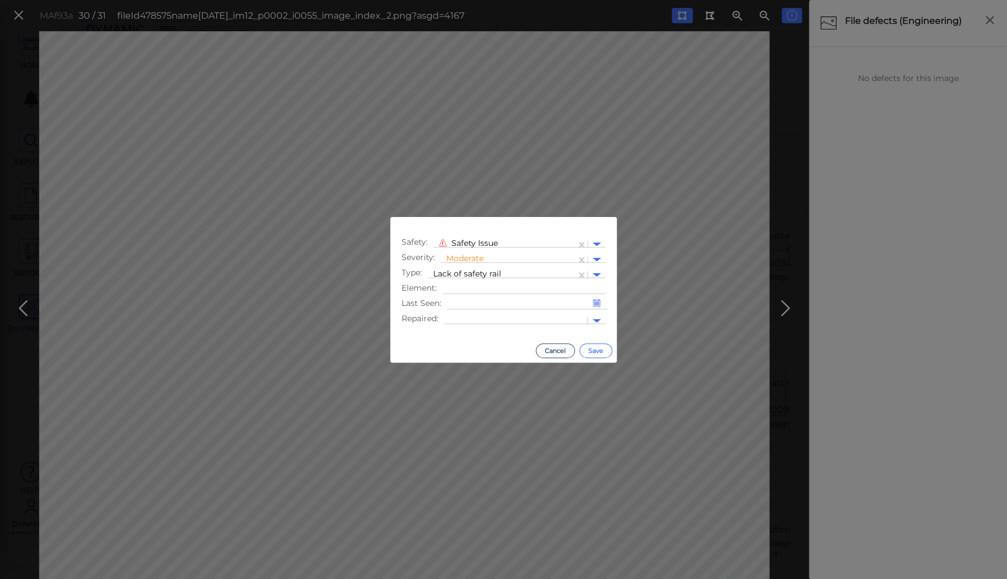
click at [603, 347] on button "Save" at bounding box center [595, 350] width 33 height 15
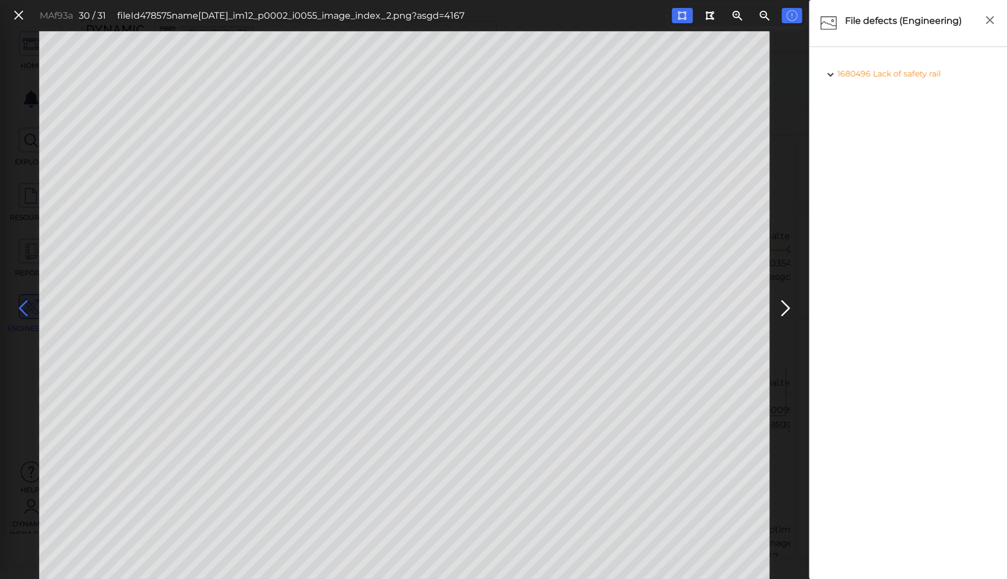
click at [23, 307] on icon at bounding box center [23, 308] width 18 height 22
click at [31, 309] on icon at bounding box center [23, 308] width 18 height 22
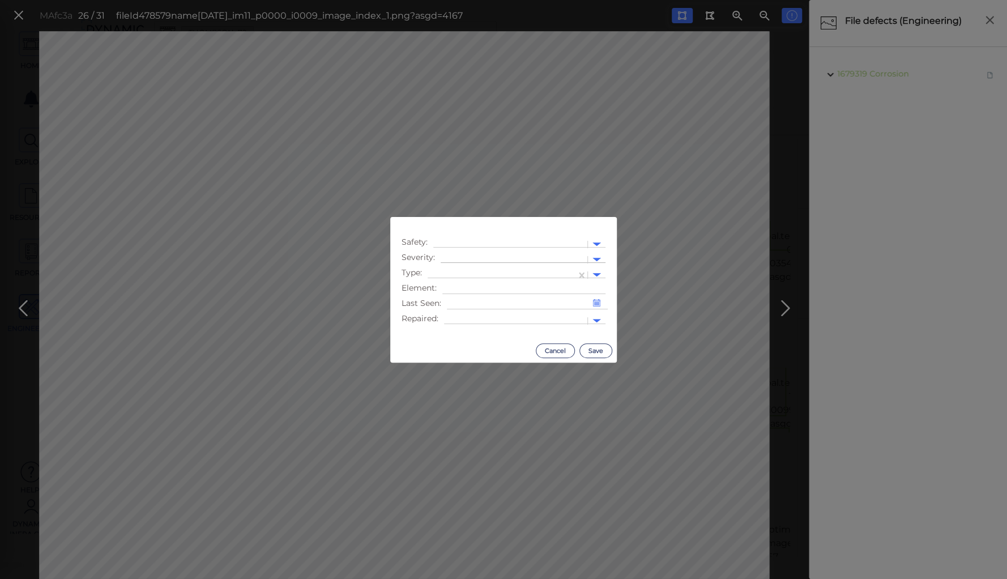
click at [485, 255] on div at bounding box center [513, 260] width 135 height 12
click at [470, 310] on div "Moderate" at bounding box center [471, 314] width 61 height 18
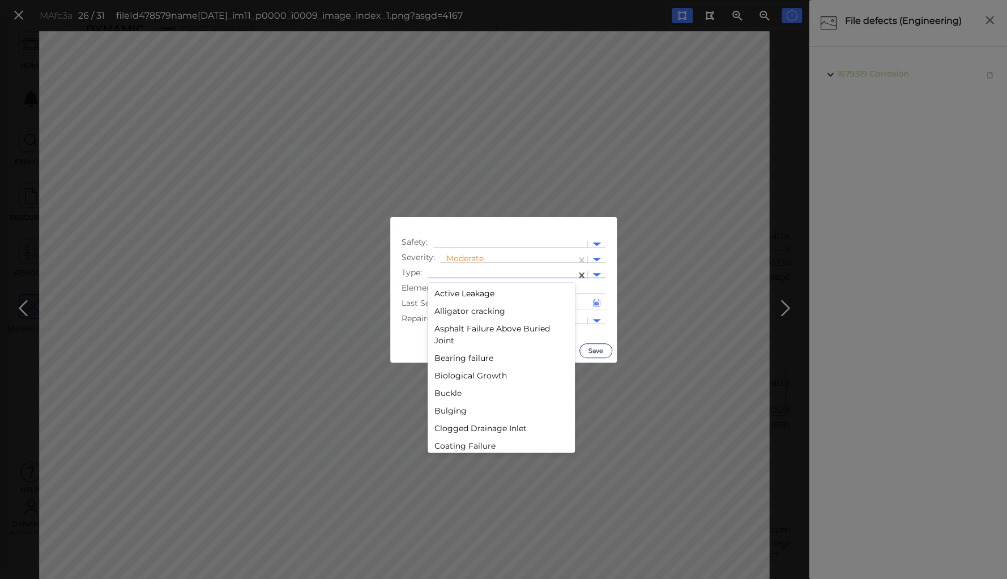
click at [469, 268] on div at bounding box center [502, 275] width 148 height 16
click at [435, 317] on div "Silt" at bounding box center [501, 314] width 147 height 18
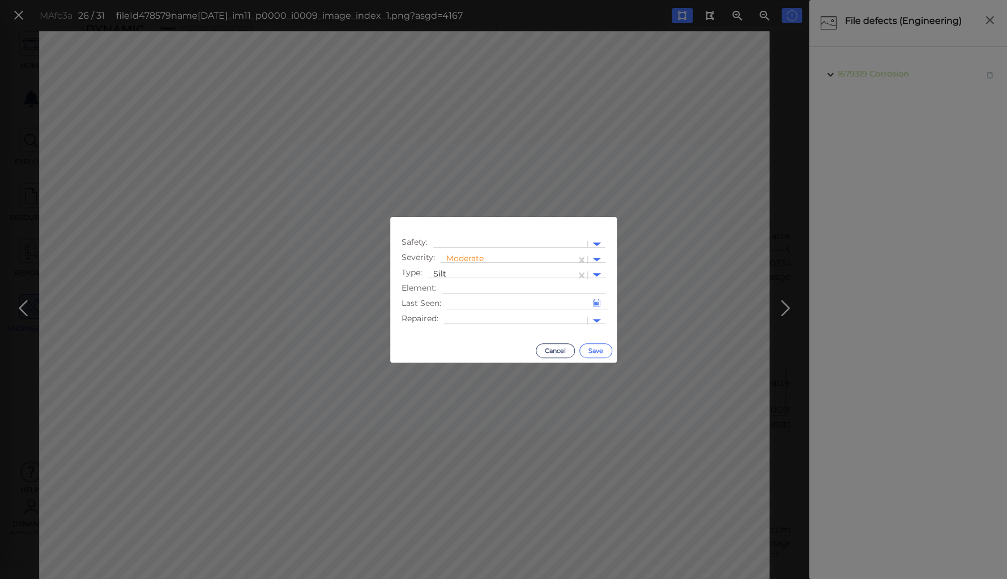
click at [589, 349] on button "Save" at bounding box center [595, 350] width 33 height 15
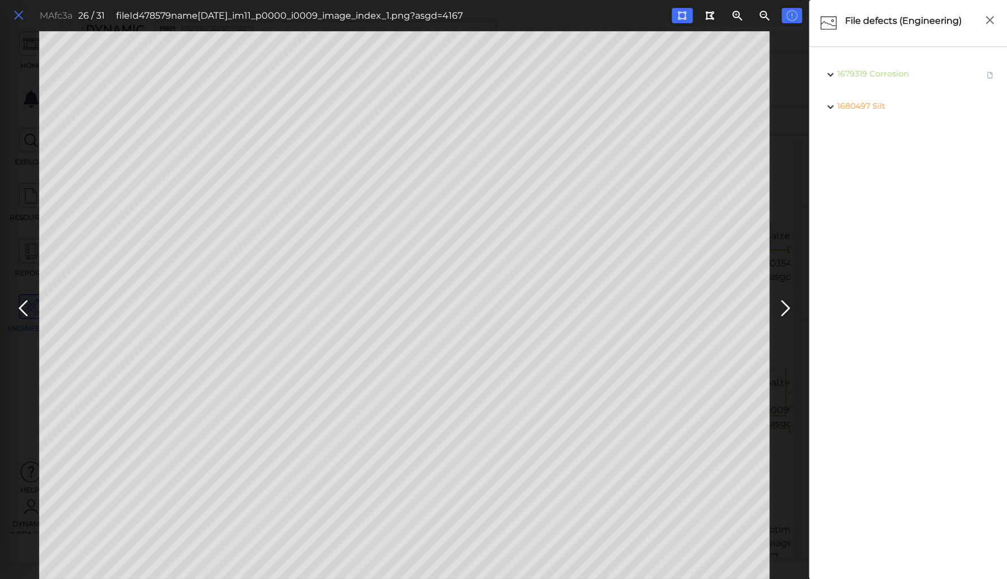
click at [18, 14] on icon at bounding box center [18, 15] width 12 height 15
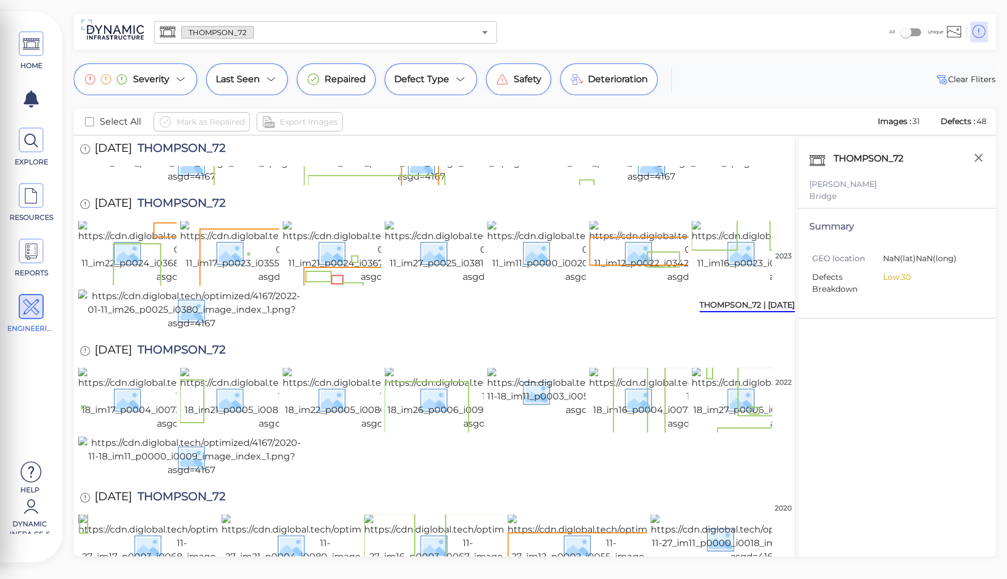
scroll to position [190, 0]
click at [268, 31] on input "text" at bounding box center [364, 32] width 221 height 16
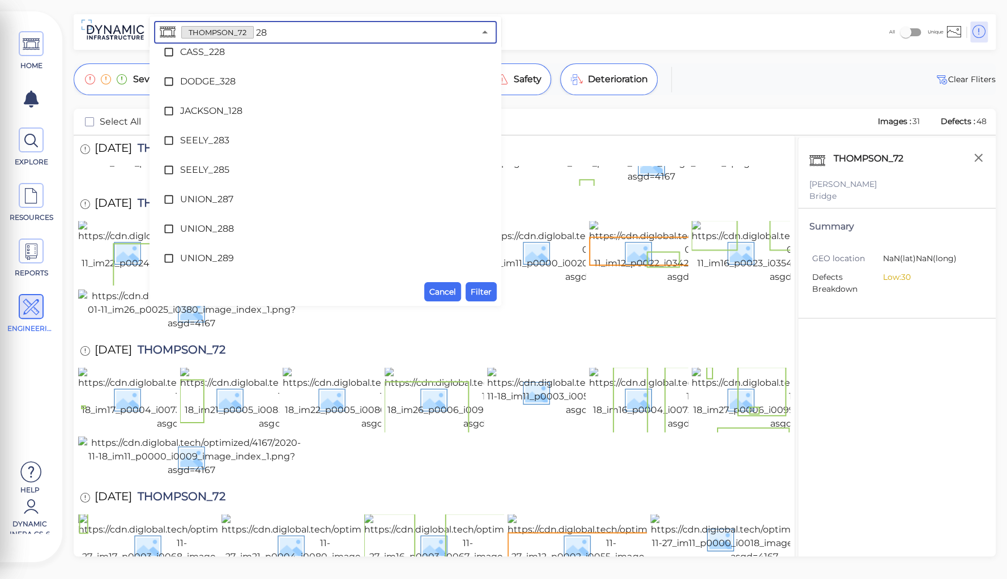
scroll to position [0, 0]
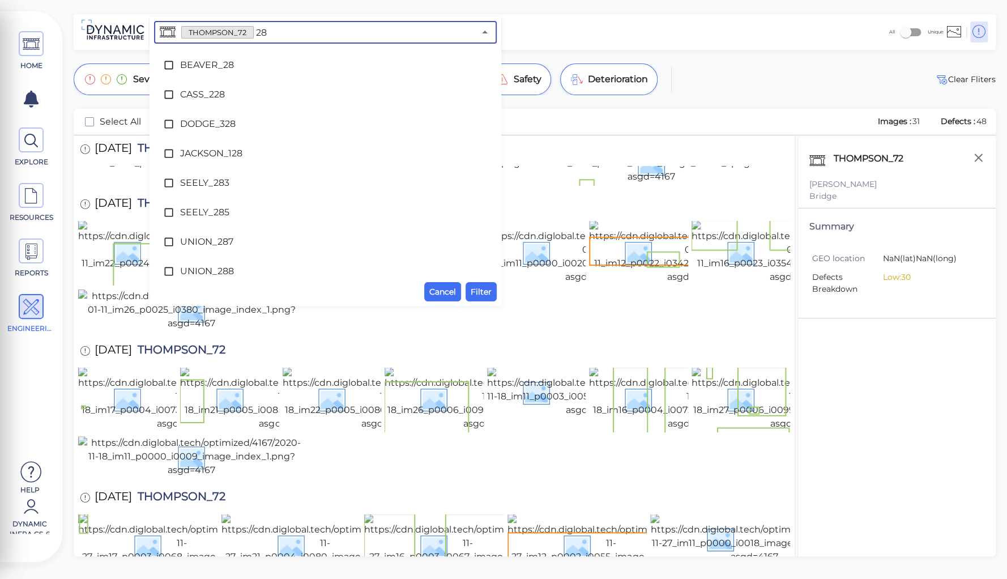
type input "287"
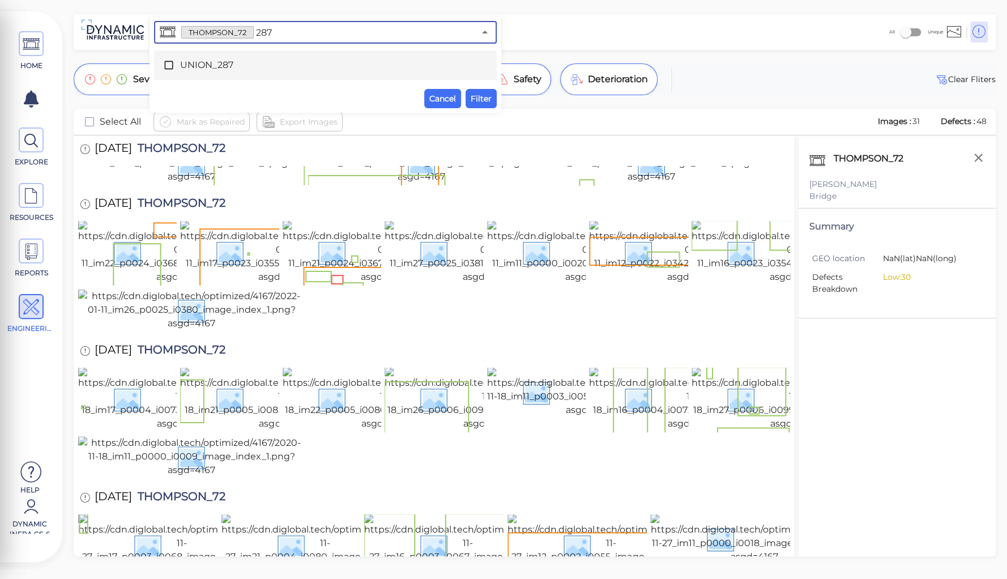
click at [202, 69] on span "UNION_287" at bounding box center [325, 65] width 290 height 14
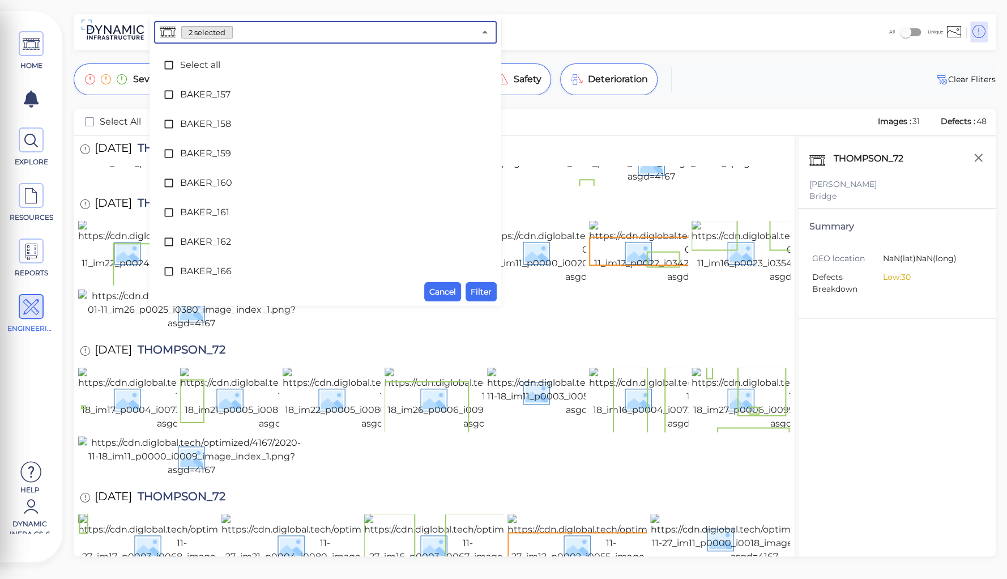
scroll to position [5780, 0]
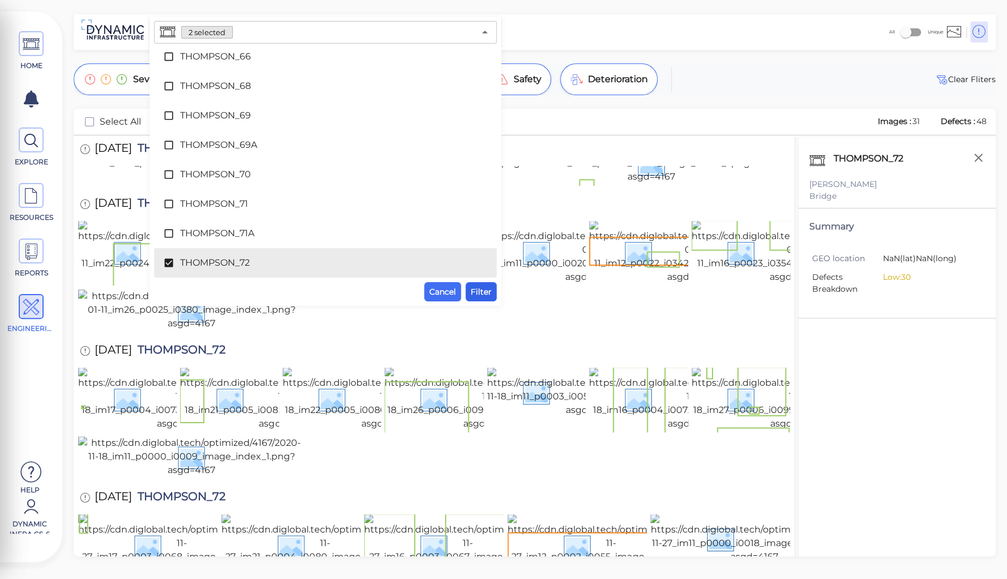
click at [487, 292] on span "Filter" at bounding box center [481, 292] width 21 height 14
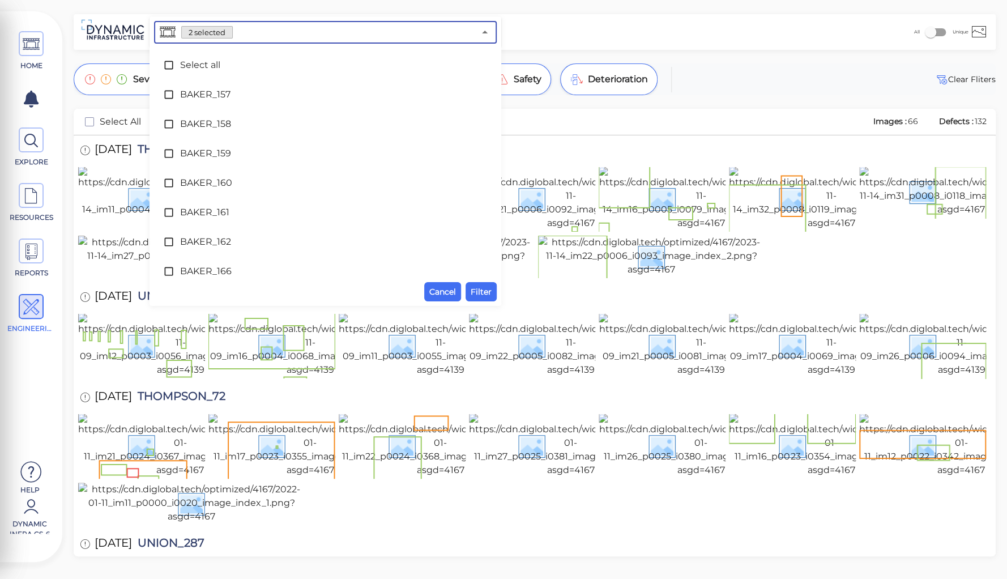
click at [249, 30] on input "text" at bounding box center [354, 32] width 242 height 16
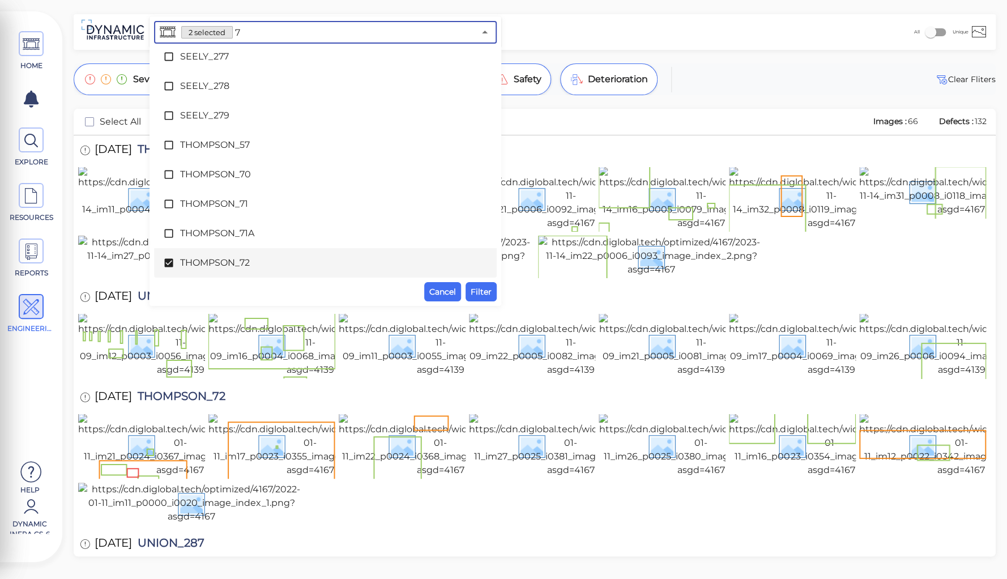
type input "72"
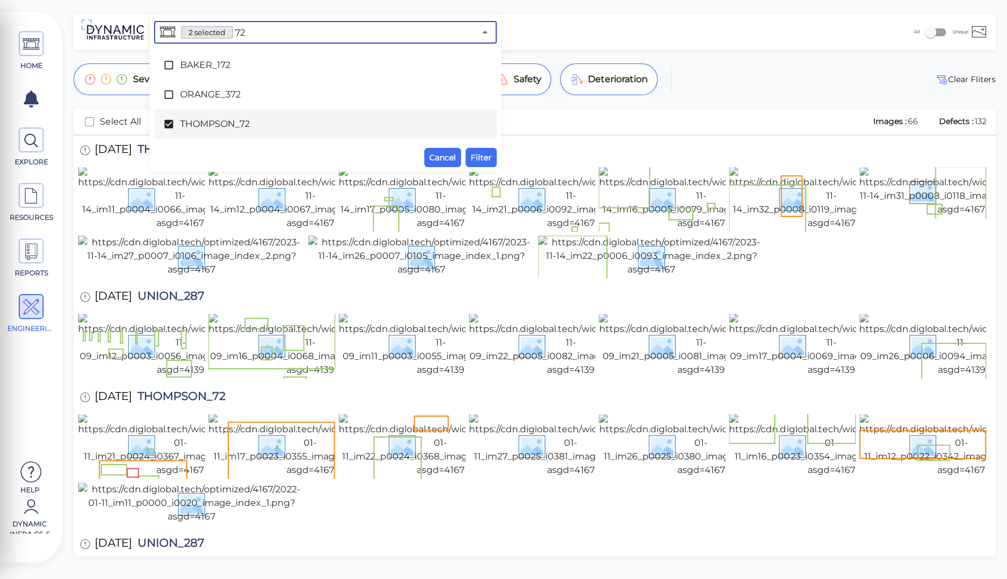
click at [225, 120] on span "THOMPSON_72" at bounding box center [325, 124] width 290 height 14
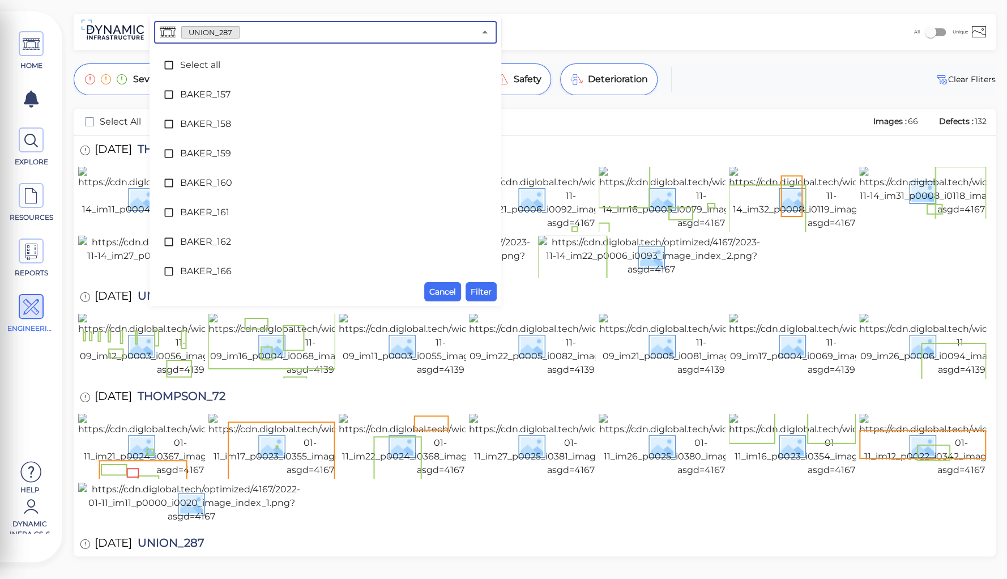
scroll to position [5809, 0]
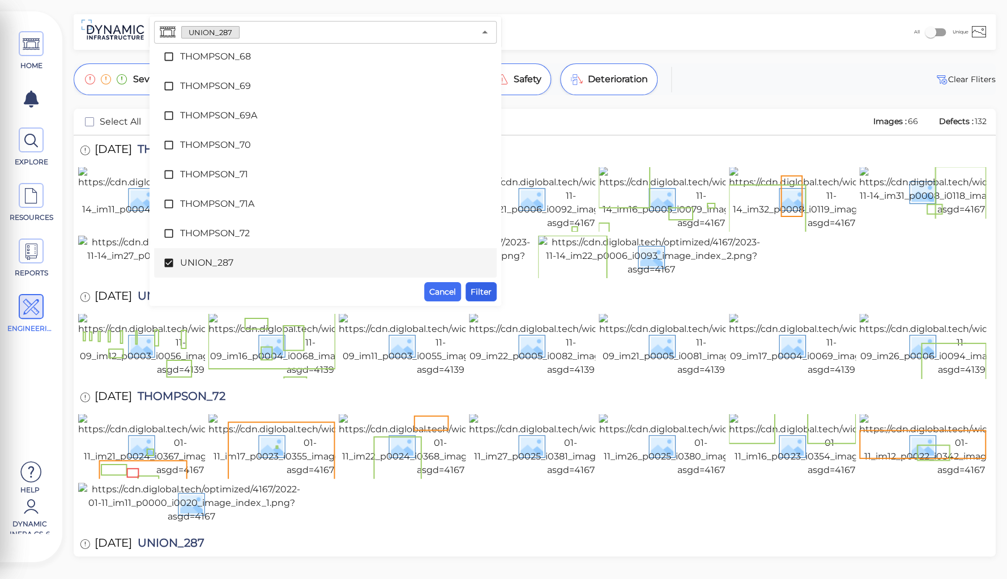
click at [485, 288] on span "Filter" at bounding box center [481, 292] width 21 height 14
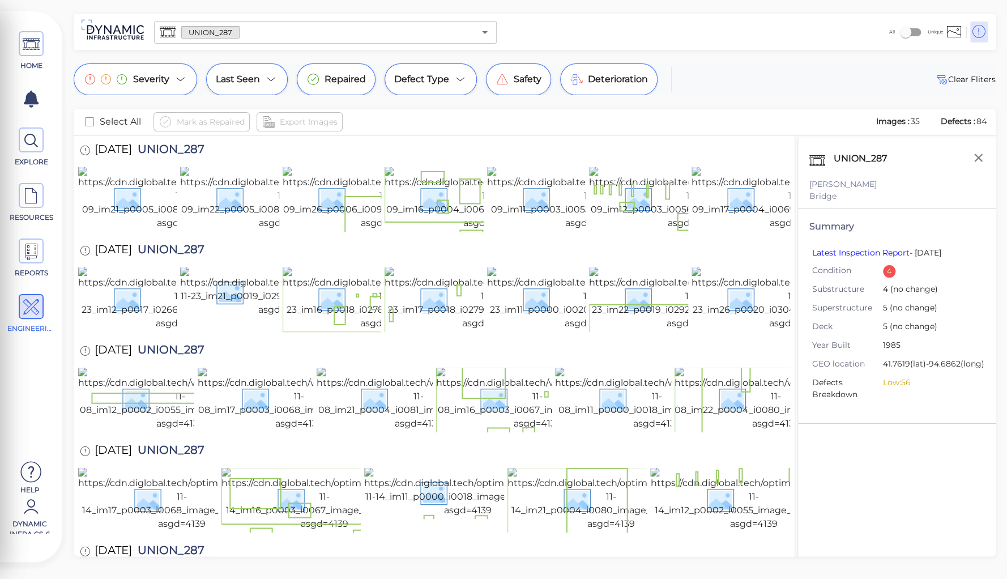
click at [190, 153] on span "UNION_287" at bounding box center [168, 150] width 72 height 15
copy span "UNION_287"
click at [241, 2] on div "HOME EXPLORE RESOURCES REPORTS ENGINEERING Help Dynamic Infra CS-6 How to My Di…" at bounding box center [503, 289] width 1007 height 579
click at [152, 213] on img at bounding box center [180, 197] width 204 height 63
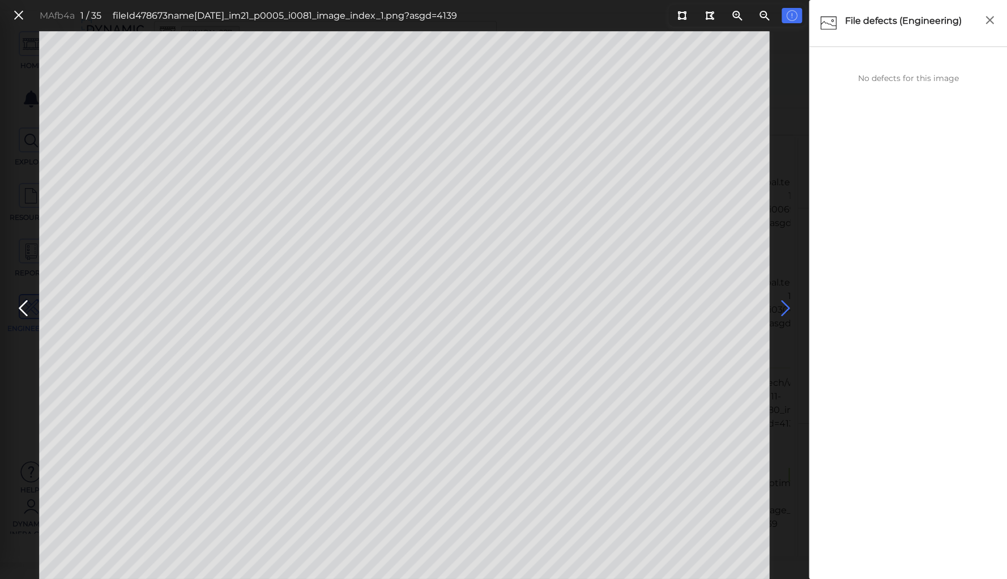
click at [781, 301] on icon at bounding box center [785, 308] width 18 height 22
click at [781, 300] on icon at bounding box center [785, 308] width 18 height 22
click at [784, 306] on icon at bounding box center [785, 308] width 18 height 22
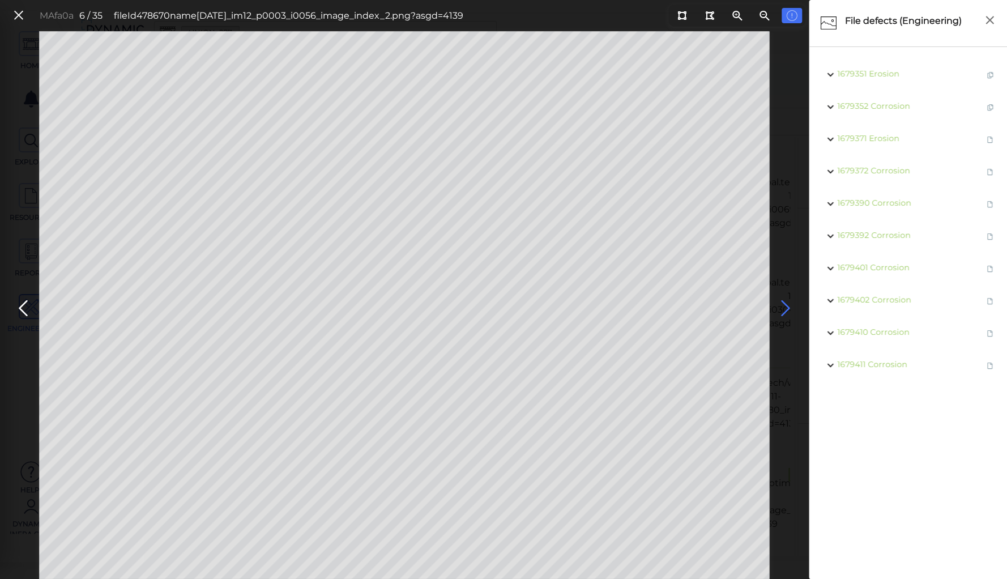
click at [784, 306] on icon at bounding box center [785, 308] width 18 height 22
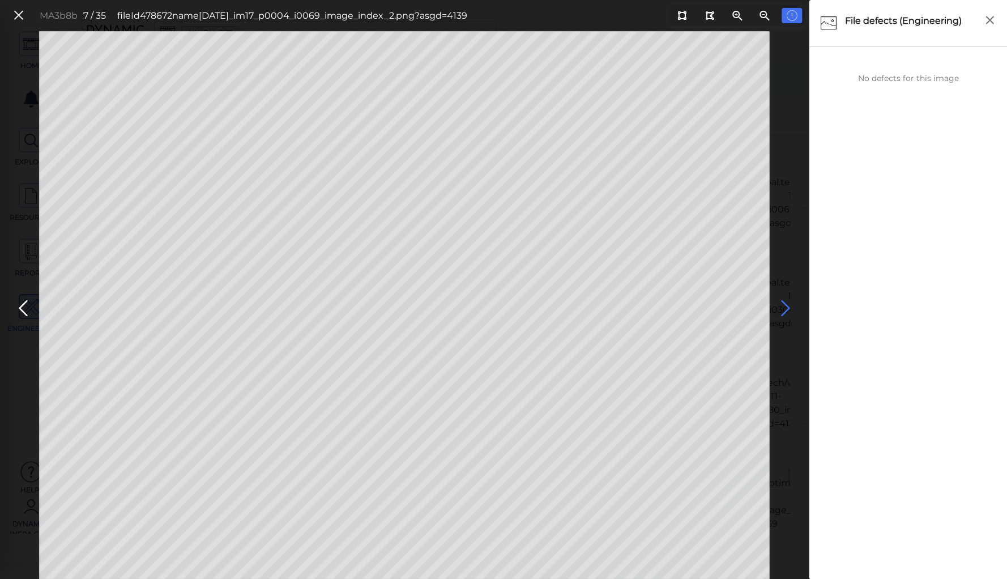
click at [784, 306] on icon at bounding box center [785, 308] width 18 height 22
click at [784, 305] on icon at bounding box center [785, 308] width 18 height 22
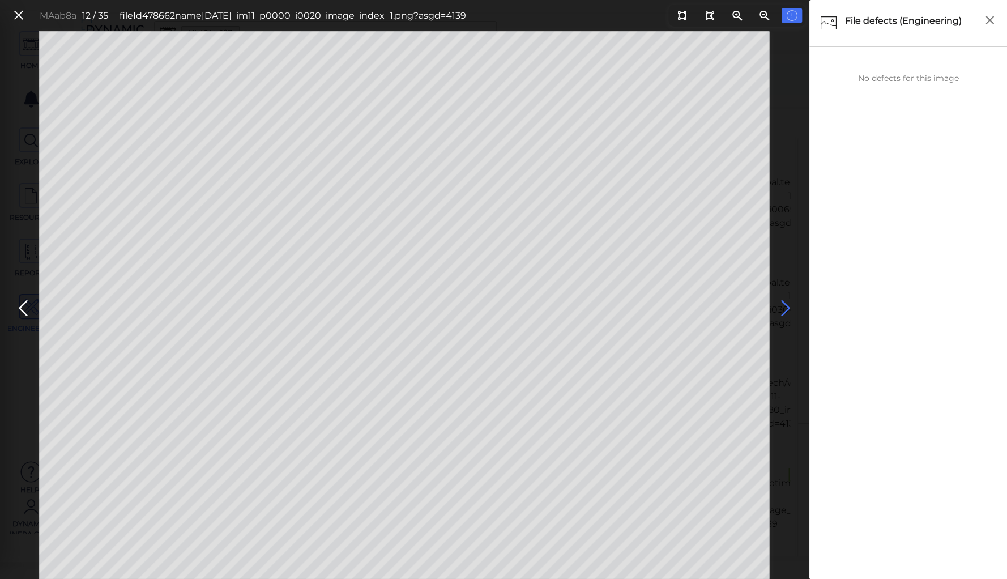
click at [784, 305] on icon at bounding box center [785, 308] width 18 height 22
click at [783, 304] on icon at bounding box center [785, 308] width 18 height 22
click at [784, 304] on icon at bounding box center [785, 308] width 18 height 22
click at [784, 303] on icon at bounding box center [785, 308] width 18 height 22
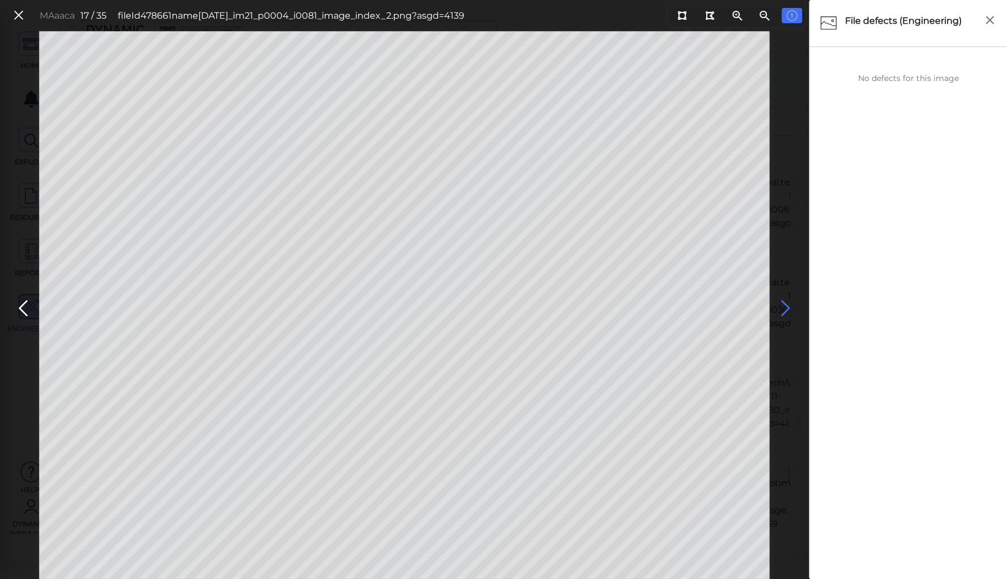
click at [784, 303] on icon at bounding box center [785, 308] width 18 height 22
click at [783, 303] on icon at bounding box center [785, 308] width 18 height 22
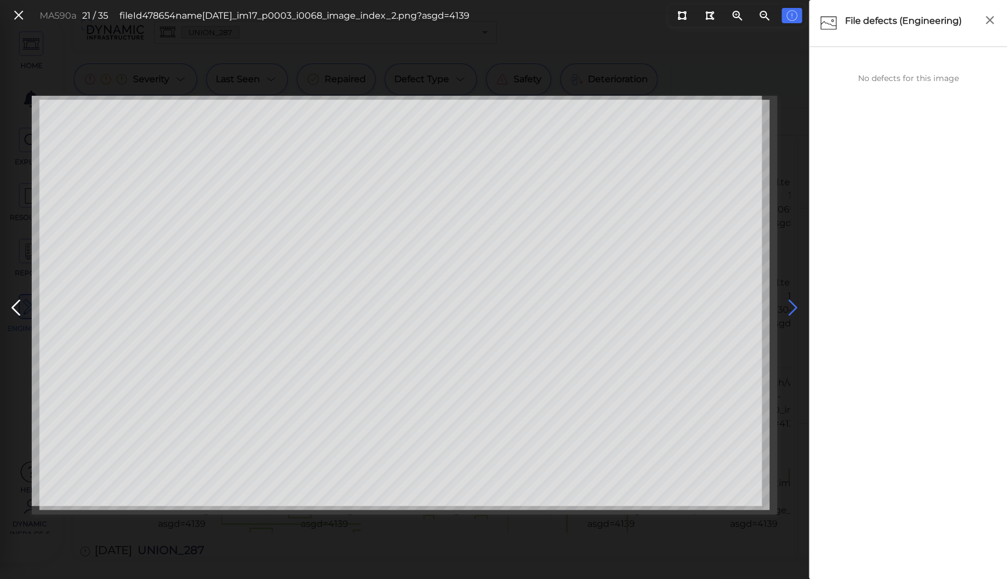
click at [790, 303] on icon at bounding box center [793, 308] width 18 height 22
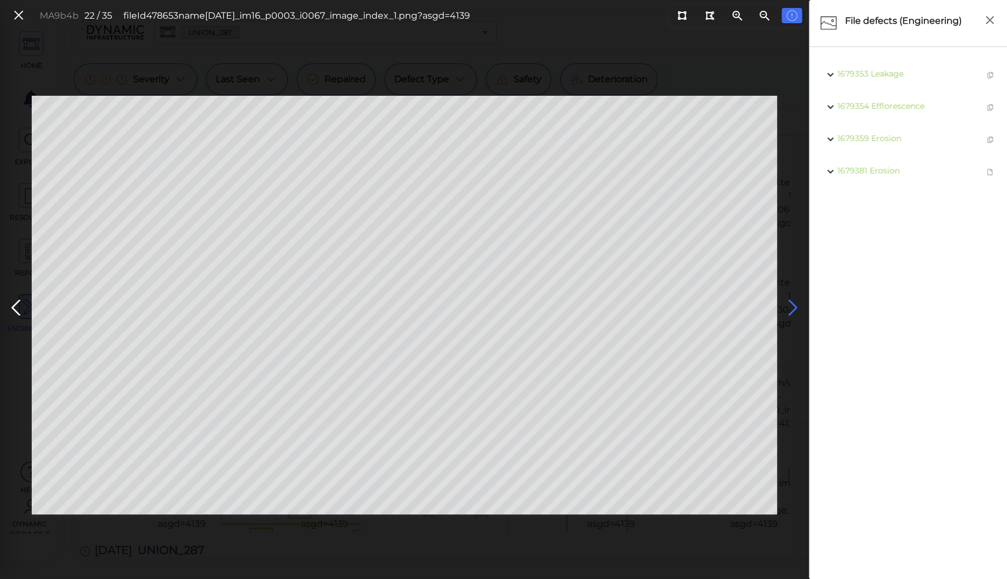
click at [790, 303] on icon at bounding box center [793, 308] width 18 height 22
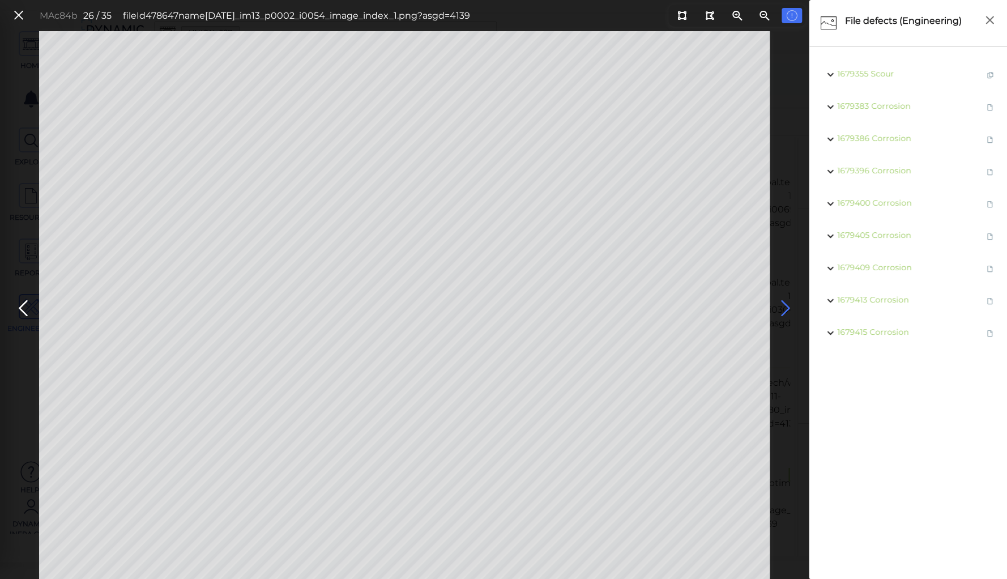
click at [784, 306] on icon at bounding box center [785, 308] width 18 height 22
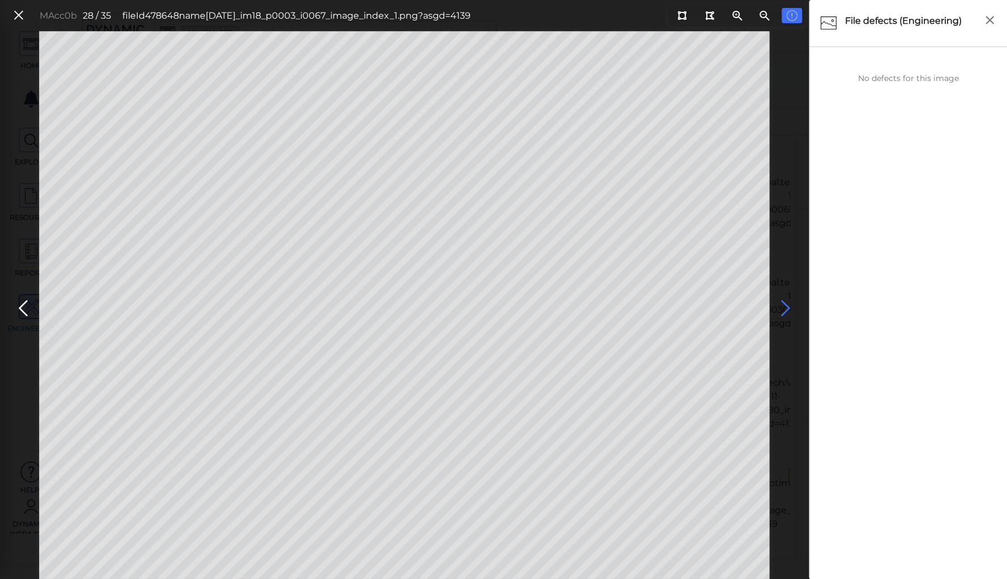
click at [784, 306] on icon at bounding box center [785, 308] width 18 height 22
click at [18, 302] on icon at bounding box center [23, 308] width 18 height 22
click at [781, 302] on icon at bounding box center [785, 308] width 18 height 22
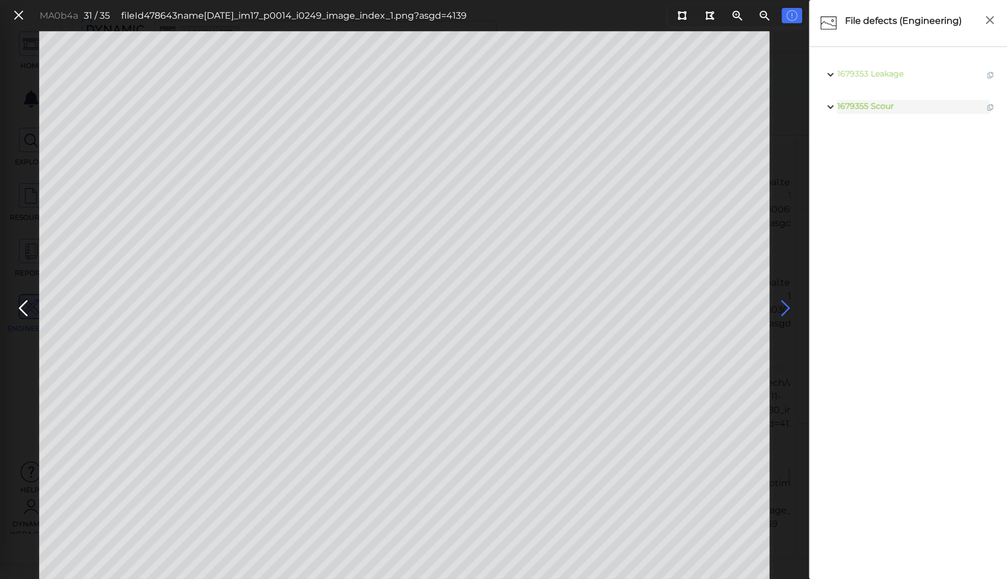
click at [781, 302] on icon at bounding box center [785, 308] width 18 height 22
click at [27, 305] on icon at bounding box center [23, 308] width 18 height 22
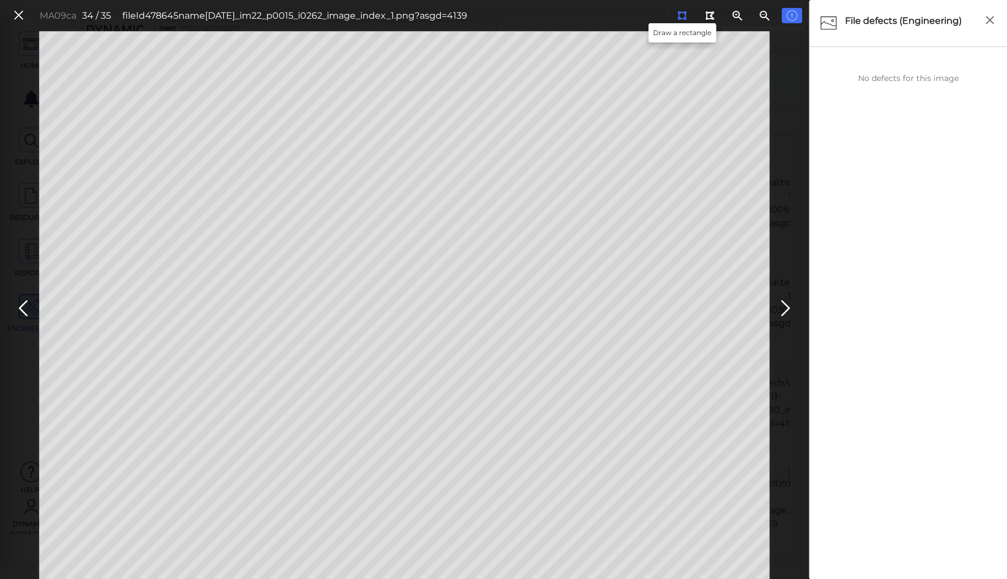
drag, startPoint x: 680, startPoint y: 15, endPoint x: 671, endPoint y: 18, distance: 9.5
click at [680, 15] on icon at bounding box center [681, 15] width 9 height 8
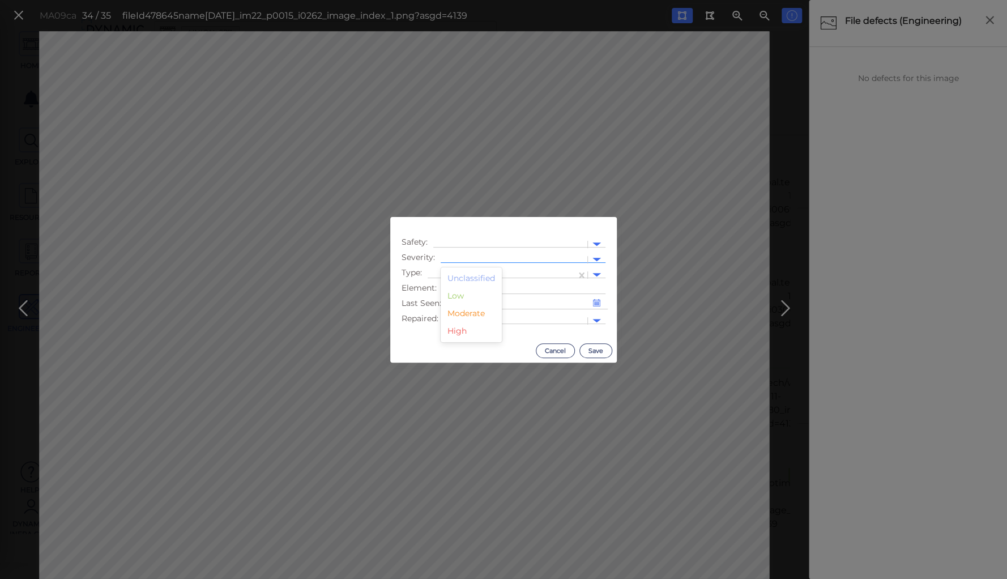
click at [469, 255] on div at bounding box center [513, 260] width 135 height 12
click at [452, 295] on div "Low" at bounding box center [471, 296] width 61 height 18
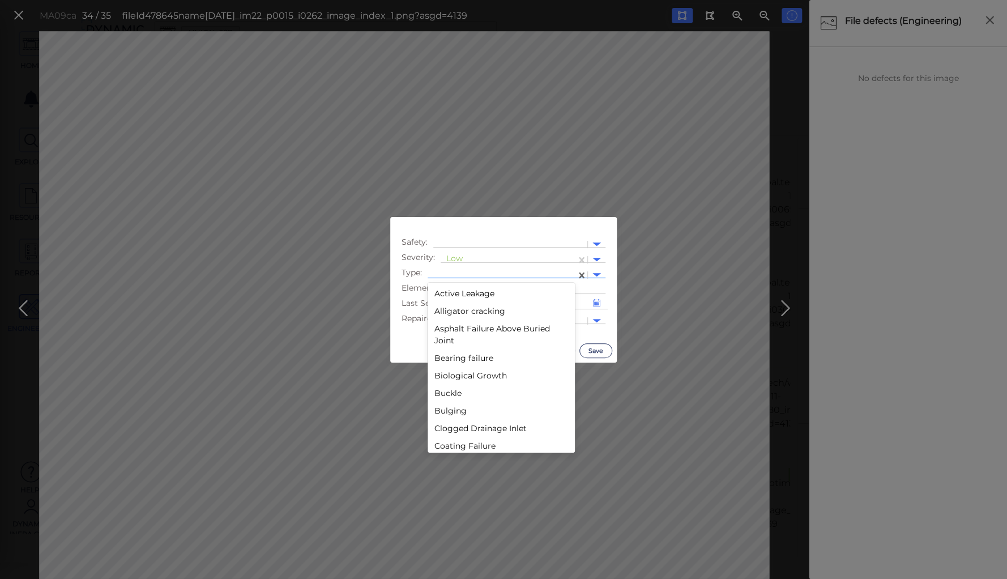
click at [451, 274] on div at bounding box center [501, 275] width 137 height 12
click at [460, 421] on div "Deterioration" at bounding box center [501, 422] width 147 height 18
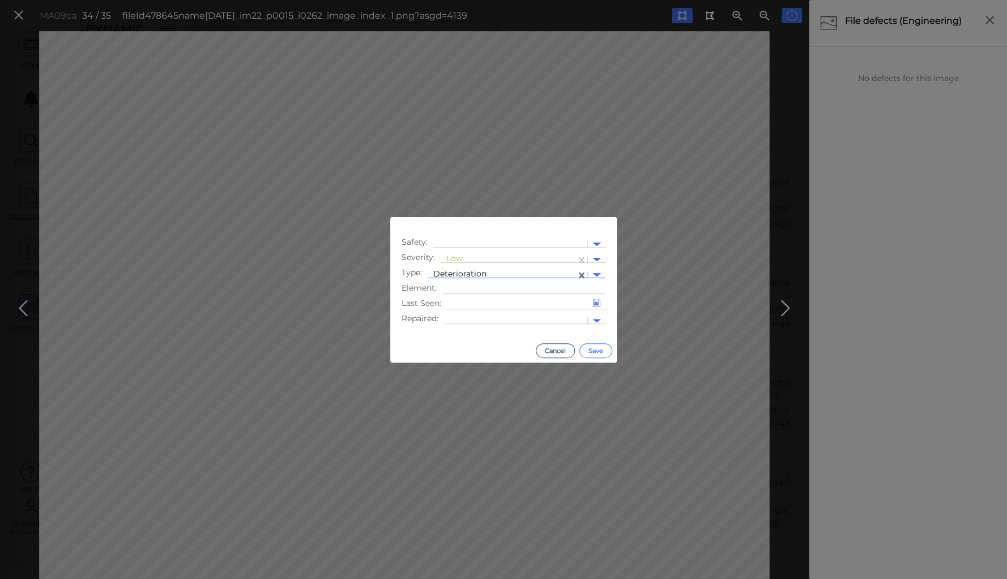
click at [588, 348] on button "Save" at bounding box center [595, 350] width 33 height 15
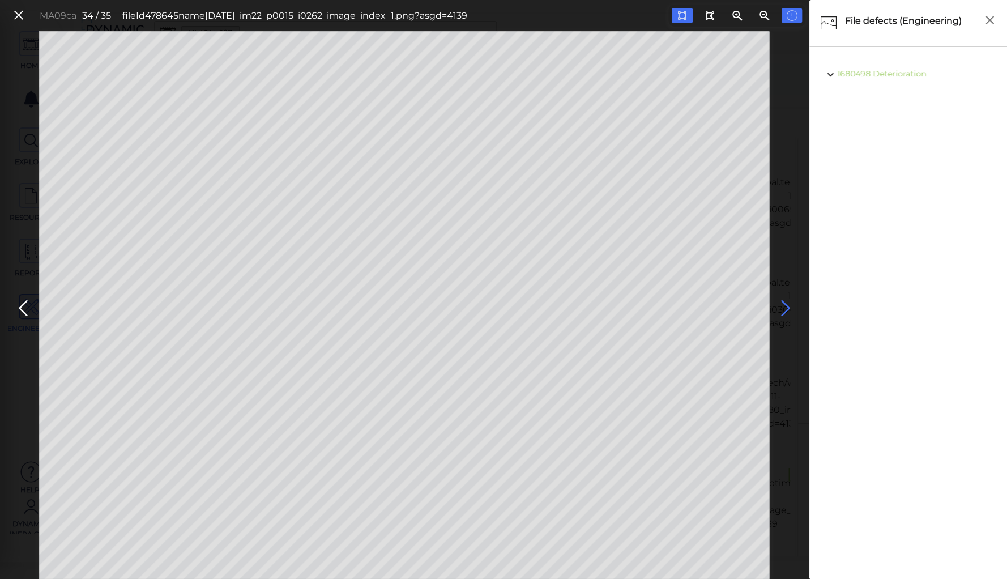
click at [782, 304] on icon at bounding box center [785, 308] width 18 height 22
